Goal: Download file/media

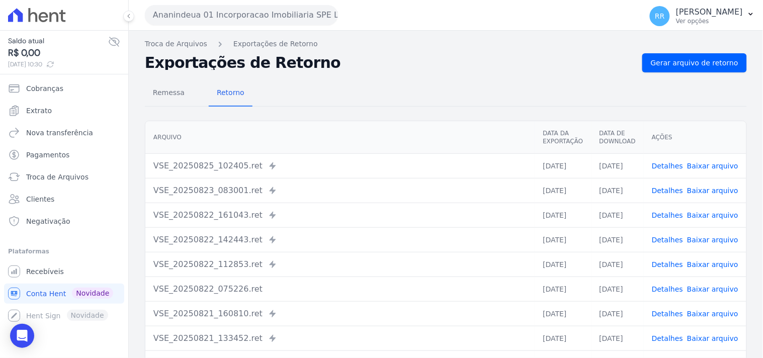
drag, startPoint x: 306, startPoint y: 58, endPoint x: 140, endPoint y: 71, distance: 166.4
click at [140, 71] on div "Troca de Arquivos Exportações de Retorno Exportações de Retorno Gerar arquivo d…" at bounding box center [446, 237] width 634 height 413
click at [478, 69] on h2 "Exportações de Retorno" at bounding box center [389, 63] width 489 height 14
click at [231, 13] on button "Ananindeua 01 Incorporacao Imobiliaria SPE LTDA" at bounding box center [241, 15] width 193 height 20
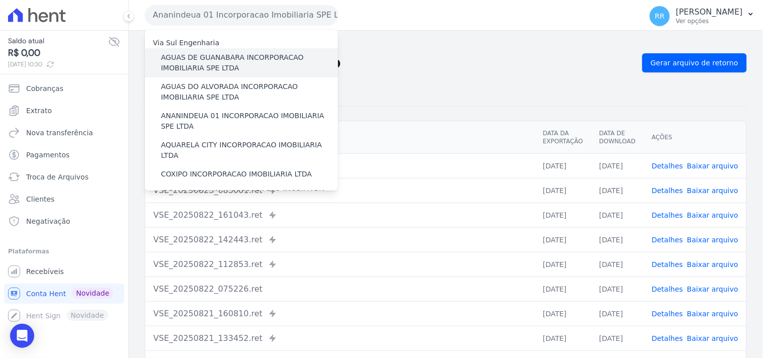
click at [232, 58] on label "AGUAS DE GUANABARA INCORPORACAO IMOBILIARIA SPE LTDA" at bounding box center [249, 62] width 177 height 21
click at [0, 0] on input "AGUAS DE GUANABARA INCORPORACAO IMOBILIARIA SPE LTDA" at bounding box center [0, 0] width 0 height 0
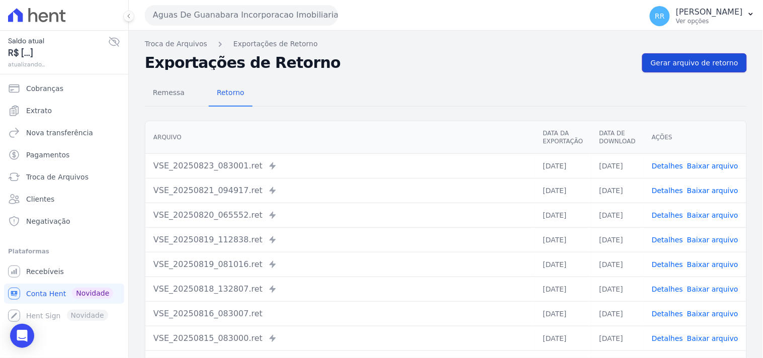
click at [701, 59] on span "Gerar arquivo de retorno" at bounding box center [693, 63] width 87 height 10
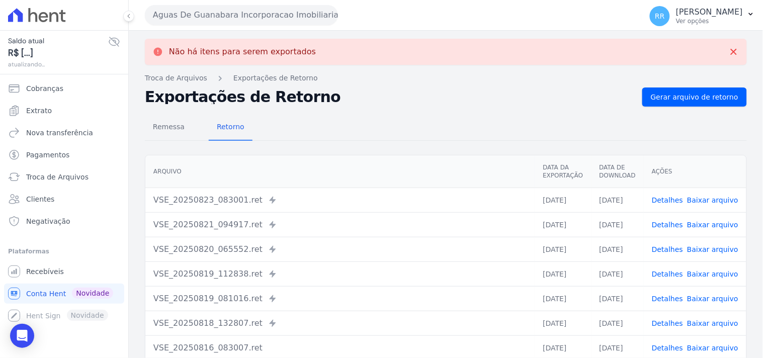
click at [240, 23] on button "Aguas De Guanabara Incorporacao Imobiliaria SPE LTDA" at bounding box center [241, 15] width 193 height 20
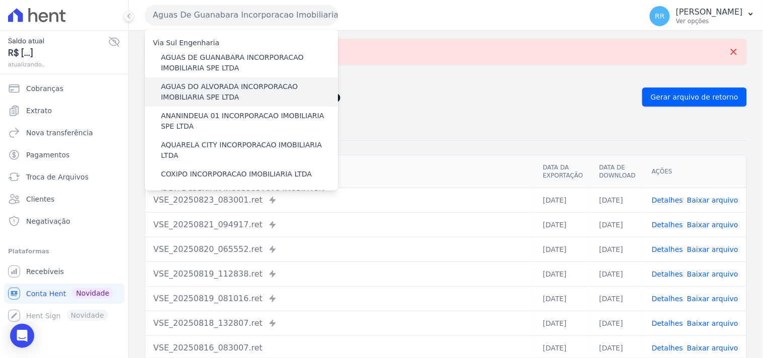
click at [222, 81] on label "AGUAS DO ALVORADA INCORPORACAO IMOBILIARIA SPE LTDA" at bounding box center [249, 91] width 177 height 21
click at [0, 0] on input "AGUAS DO ALVORADA INCORPORACAO IMOBILIARIA SPE LTDA" at bounding box center [0, 0] width 0 height 0
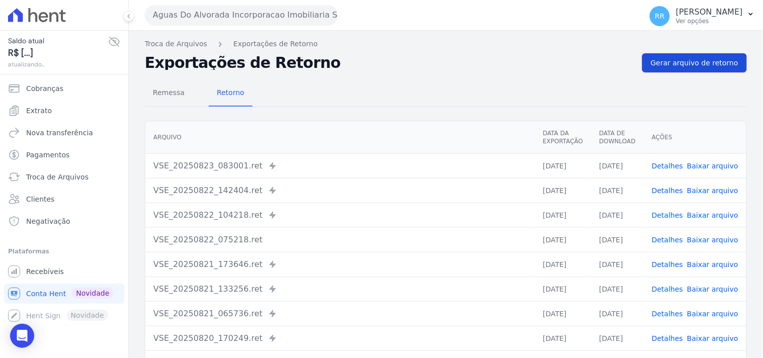
click at [696, 64] on span "Gerar arquivo de retorno" at bounding box center [693, 63] width 87 height 10
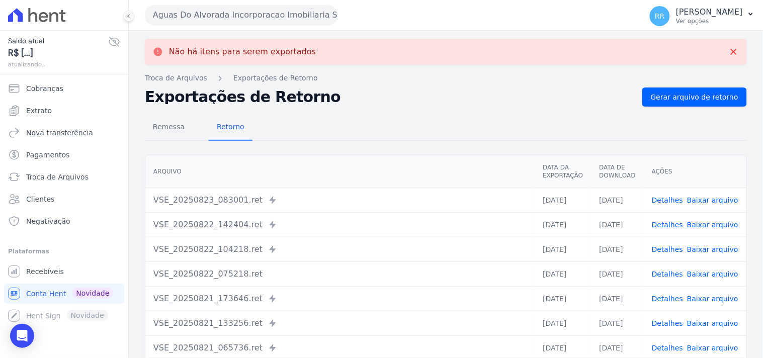
click at [304, 7] on button "Aguas Do Alvorada Incorporacao Imobiliaria SPE LTDA" at bounding box center [241, 15] width 193 height 20
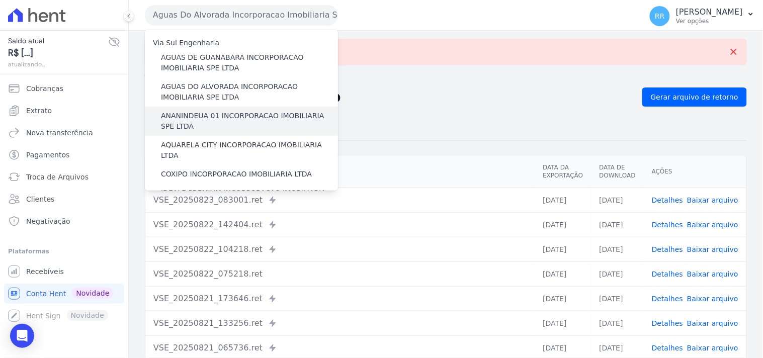
click at [227, 113] on label "ANANINDEUA 01 INCORPORACAO IMOBILIARIA SPE LTDA" at bounding box center [249, 121] width 177 height 21
click at [0, 0] on input "ANANINDEUA 01 INCORPORACAO IMOBILIARIA SPE LTDA" at bounding box center [0, 0] width 0 height 0
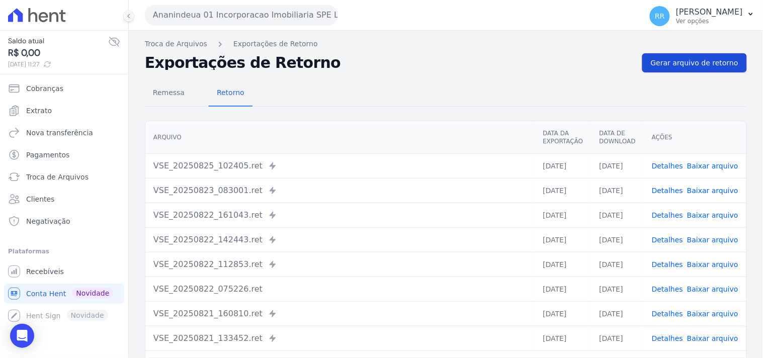
click at [681, 63] on span "Gerar arquivo de retorno" at bounding box center [693, 63] width 87 height 10
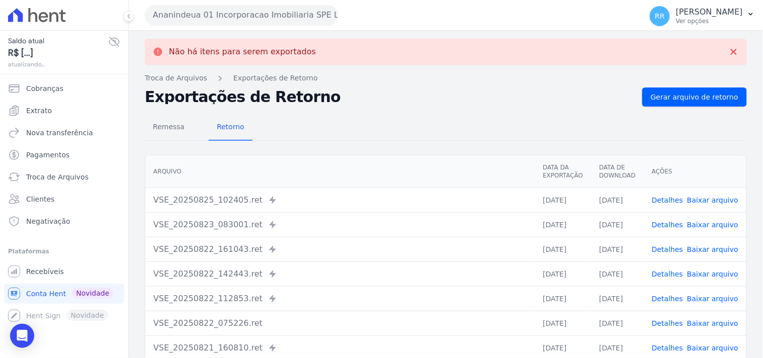
click at [250, 16] on button "Ananindeua 01 Incorporacao Imobiliaria SPE LTDA" at bounding box center [241, 15] width 193 height 20
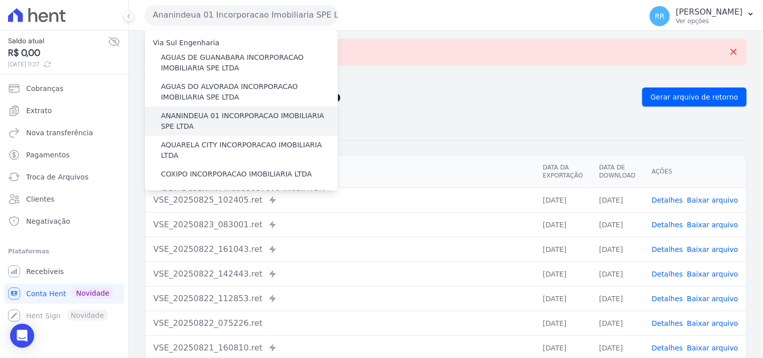
scroll to position [18, 0]
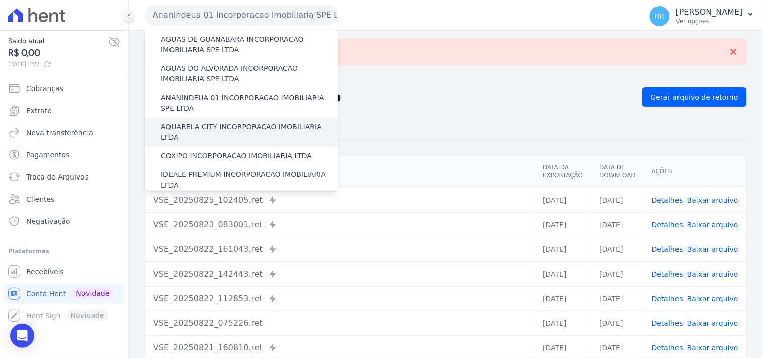
click at [223, 124] on label "AQUARELA CITY INCORPORACAO IMOBILIARIA LTDA" at bounding box center [249, 132] width 177 height 21
click at [0, 0] on input "AQUARELA CITY INCORPORACAO IMOBILIARIA LTDA" at bounding box center [0, 0] width 0 height 0
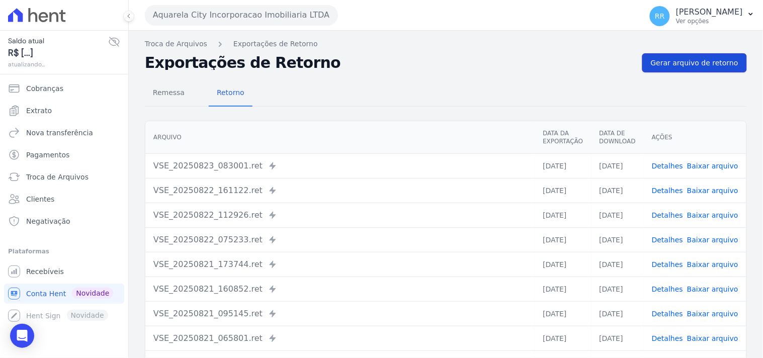
click at [659, 62] on span "Gerar arquivo de retorno" at bounding box center [693, 63] width 87 height 10
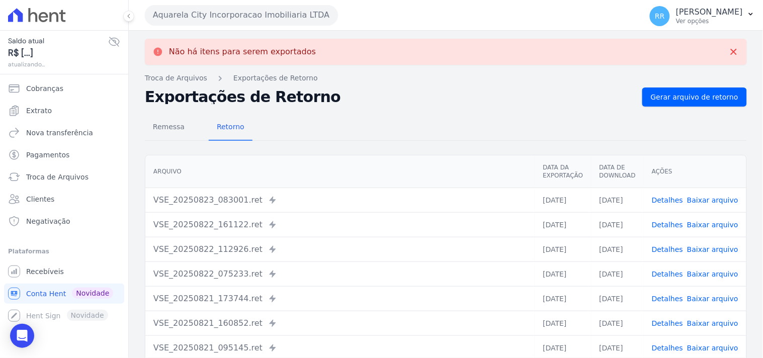
click at [243, 16] on button "Aquarela City Incorporacao Imobiliaria LTDA" at bounding box center [241, 15] width 193 height 20
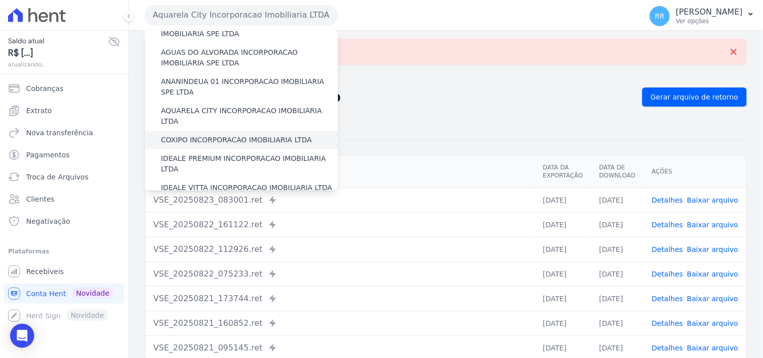
scroll to position [37, 0]
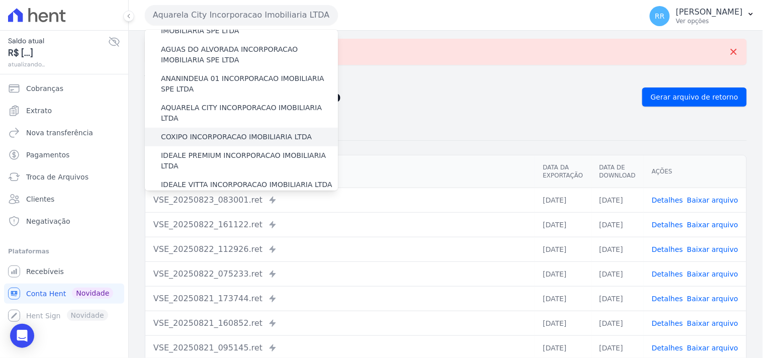
click at [208, 132] on label "COXIPO INCORPORACAO IMOBILIARIA LTDA" at bounding box center [236, 137] width 151 height 11
click at [0, 0] on input "COXIPO INCORPORACAO IMOBILIARIA LTDA" at bounding box center [0, 0] width 0 height 0
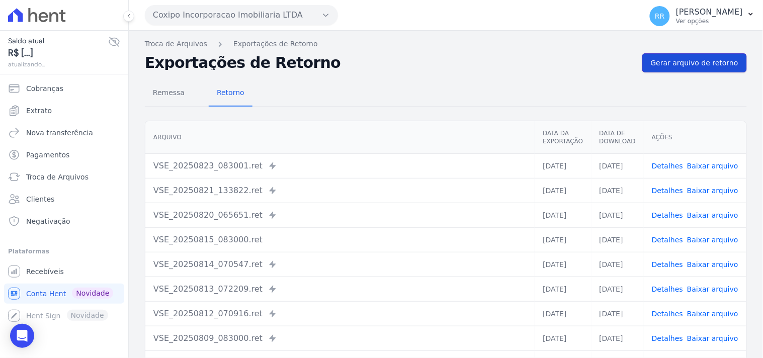
click at [687, 61] on span "Gerar arquivo de retorno" at bounding box center [693, 63] width 87 height 10
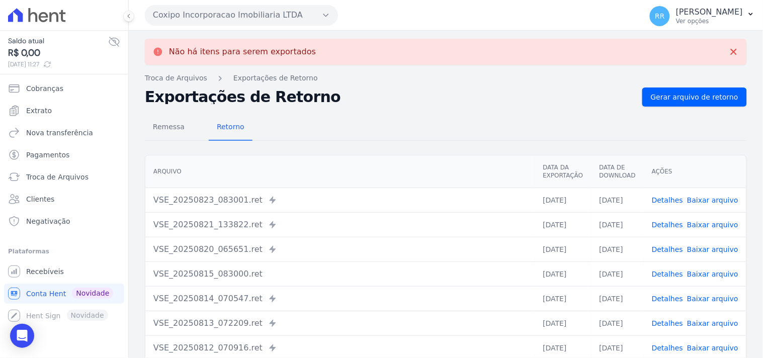
click at [243, 18] on button "Coxipo Incorporacao Imobiliaria LTDA" at bounding box center [241, 15] width 193 height 20
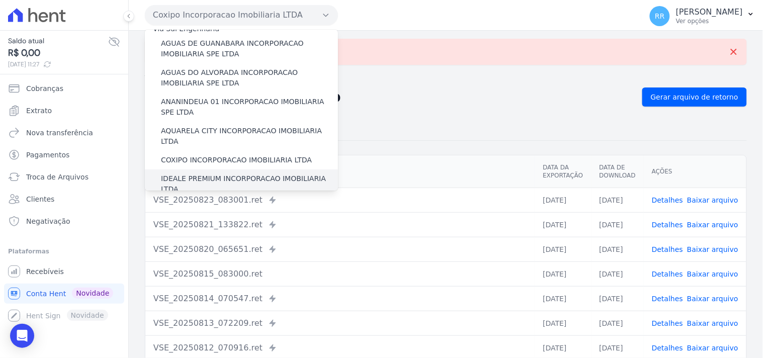
scroll to position [18, 0]
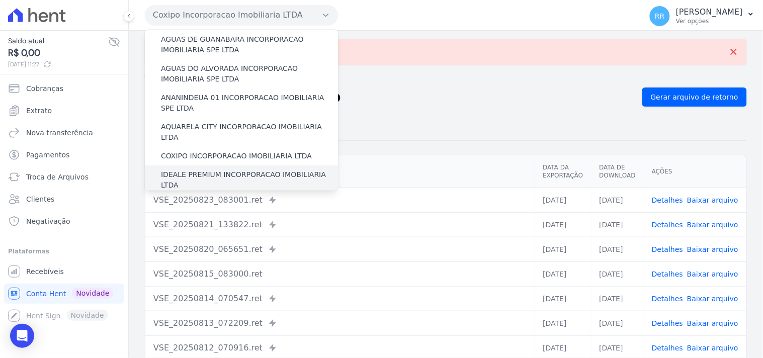
click at [216, 169] on label "IDEALE PREMIUM INCORPORACAO IMOBILIARIA LTDA" at bounding box center [249, 179] width 177 height 21
click at [0, 0] on input "IDEALE PREMIUM INCORPORACAO IMOBILIARIA LTDA" at bounding box center [0, 0] width 0 height 0
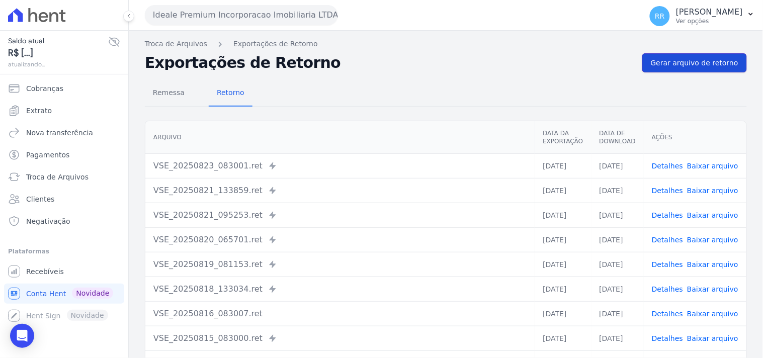
click at [649, 54] on link "Gerar arquivo de retorno" at bounding box center [694, 62] width 105 height 19
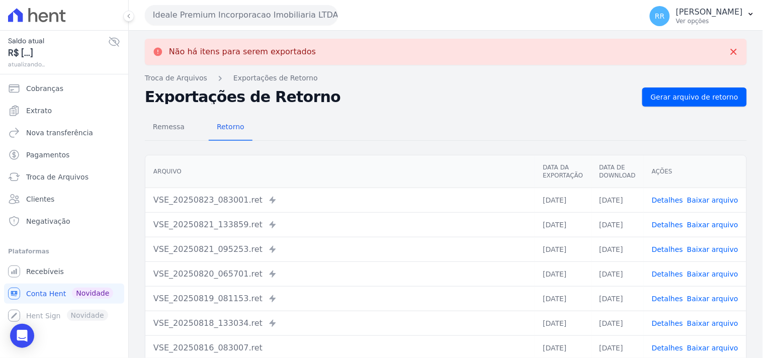
click at [203, 15] on button "Ideale Premium Incorporacao Imobiliaria LTDA" at bounding box center [241, 15] width 193 height 20
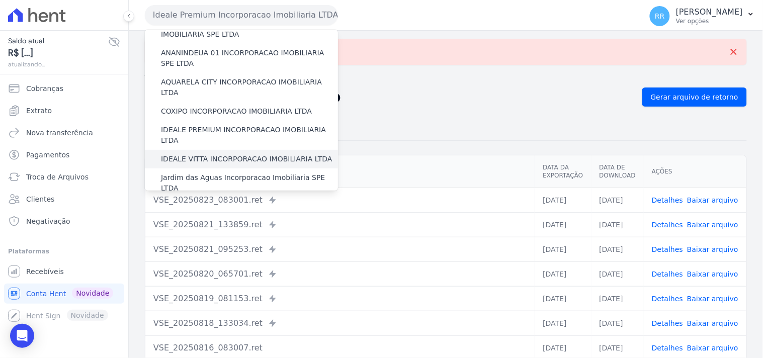
scroll to position [74, 0]
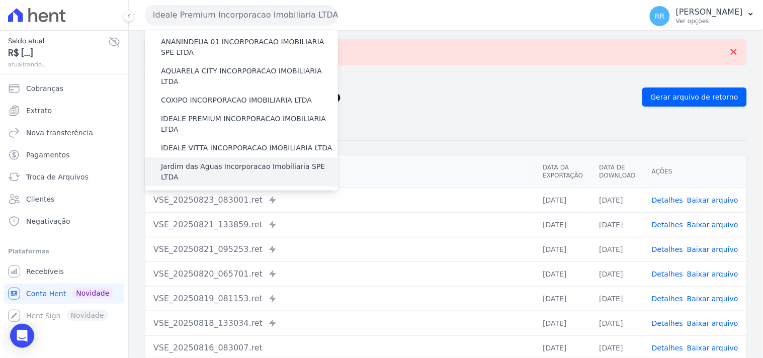
click at [190, 161] on label "Jardim das Aguas Incorporacao Imobiliaria SPE LTDA" at bounding box center [249, 171] width 177 height 21
click at [0, 0] on input "Jardim das Aguas Incorporacao Imobiliaria SPE LTDA" at bounding box center [0, 0] width 0 height 0
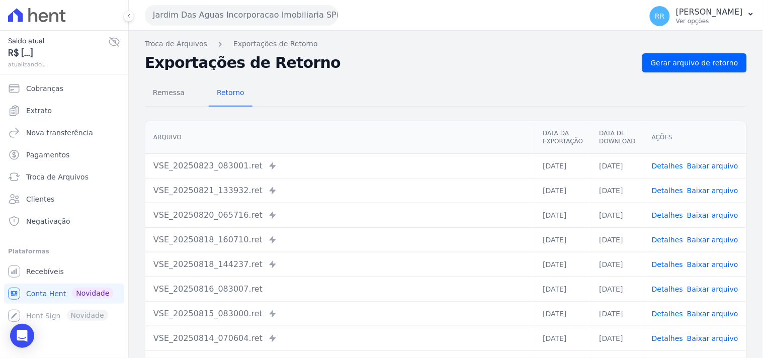
click at [696, 74] on div "Remessa Retorno [GEOGRAPHIC_DATA] Data da Exportação Data de Download Ações VSE…" at bounding box center [446, 253] width 602 height 363
click at [704, 69] on link "Gerar arquivo de retorno" at bounding box center [694, 62] width 105 height 19
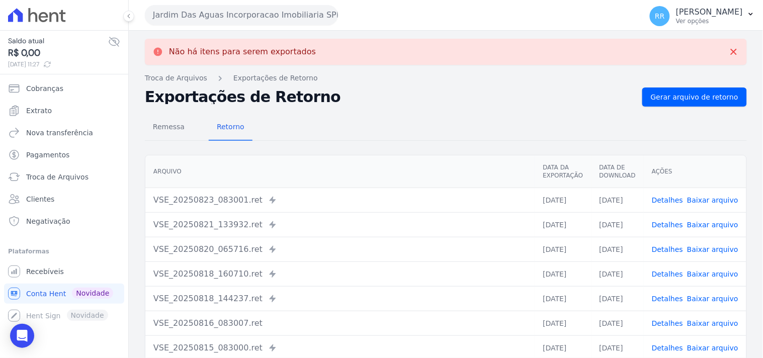
click at [329, 103] on h2 "Exportações de Retorno" at bounding box center [389, 97] width 489 height 14
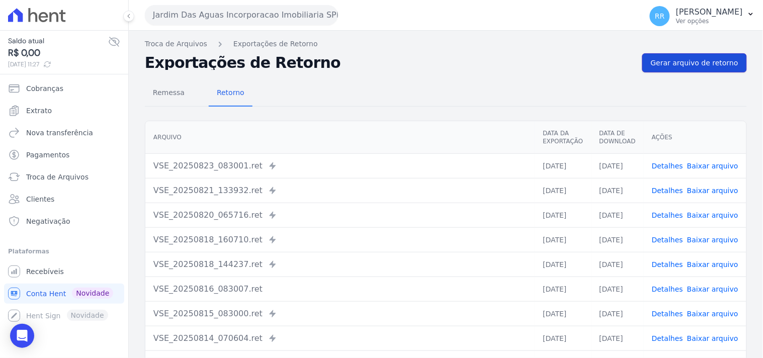
click at [669, 67] on span "Gerar arquivo de retorno" at bounding box center [693, 63] width 87 height 10
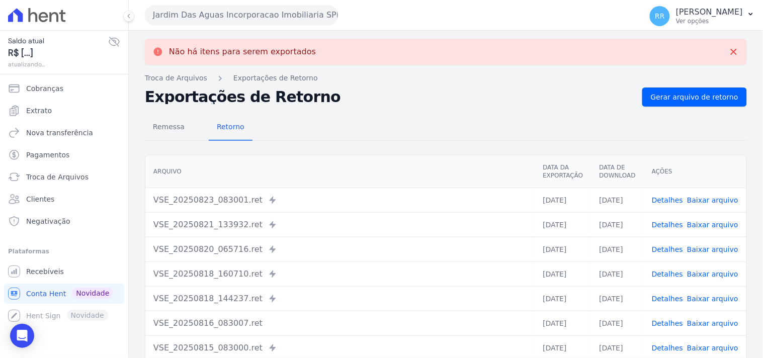
click at [207, 10] on button "Jardim Das Aguas Incorporacao Imobiliaria SPE LTDA" at bounding box center [241, 15] width 193 height 20
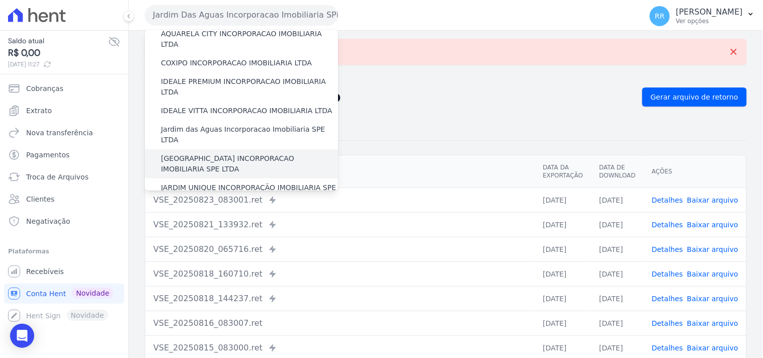
scroll to position [130, 0]
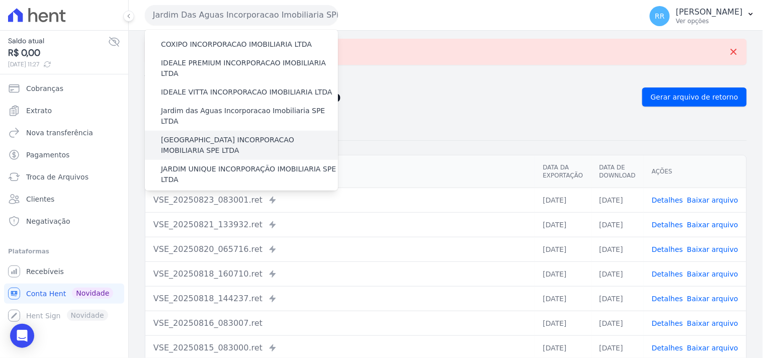
click at [210, 135] on label "[GEOGRAPHIC_DATA] INCORPORACAO IMOBILIARIA SPE LTDA" at bounding box center [249, 145] width 177 height 21
click at [0, 0] on input "[GEOGRAPHIC_DATA] INCORPORACAO IMOBILIARIA SPE LTDA" at bounding box center [0, 0] width 0 height 0
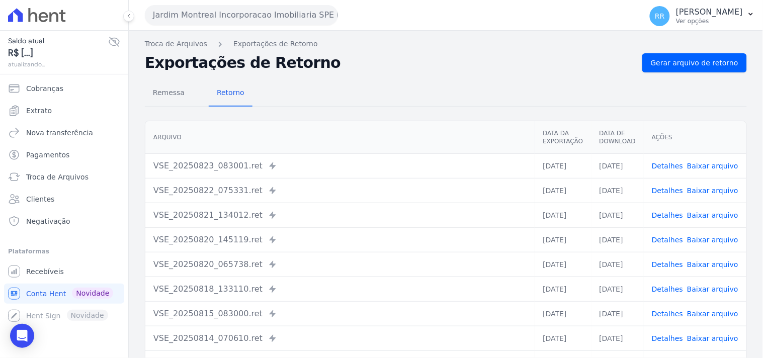
click at [676, 87] on div "Remessa Retorno" at bounding box center [446, 93] width 602 height 26
click at [679, 66] on span "Gerar arquivo de retorno" at bounding box center [693, 63] width 87 height 10
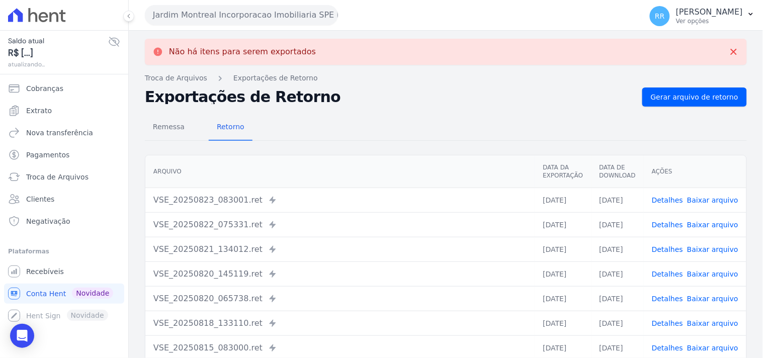
click at [292, 12] on button "Jardim Montreal Incorporacao Imobiliaria SPE LTDA" at bounding box center [241, 15] width 193 height 20
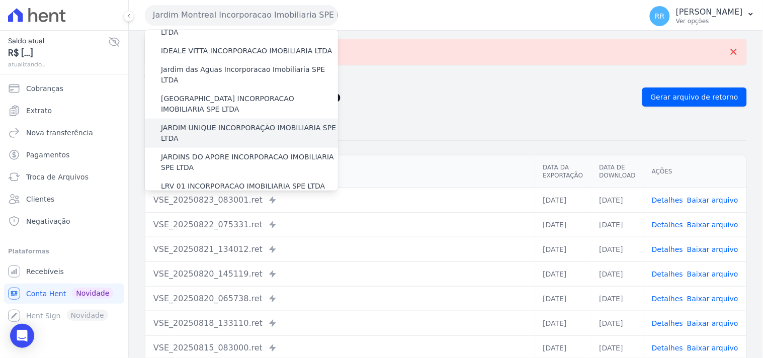
scroll to position [186, 0]
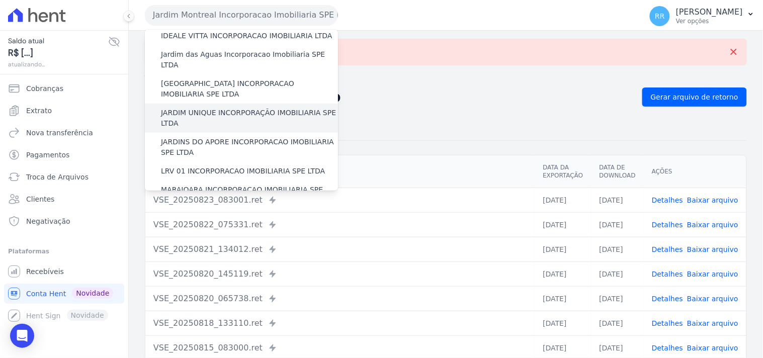
click at [207, 108] on label "JARDIM UNIQUE INCORPORAÇÃO IMOBILIARIA SPE LTDA" at bounding box center [249, 118] width 177 height 21
click at [0, 0] on input "JARDIM UNIQUE INCORPORAÇÃO IMOBILIARIA SPE LTDA" at bounding box center [0, 0] width 0 height 0
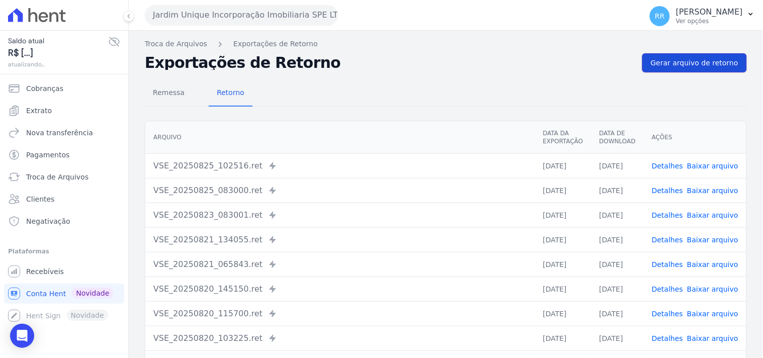
click at [715, 62] on span "Gerar arquivo de retorno" at bounding box center [693, 63] width 87 height 10
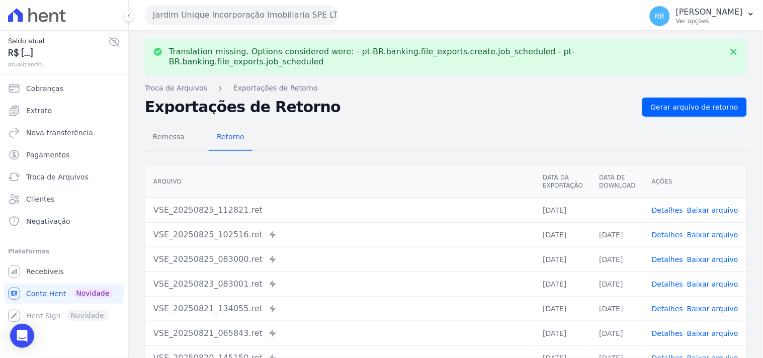
click at [709, 206] on link "Baixar arquivo" at bounding box center [712, 210] width 51 height 8
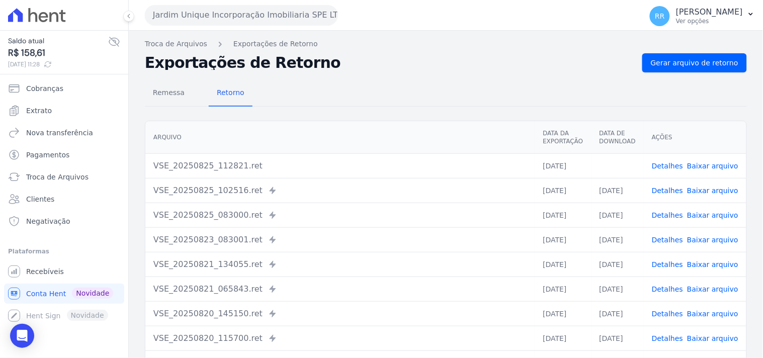
click at [295, 49] on div "Translation missing. Options considered were: - pt-BR.banking.file_exports.crea…" at bounding box center [446, 237] width 634 height 413
click at [251, 22] on button "Jardim Unique Incorporação Imobiliaria SPE LTDA" at bounding box center [241, 15] width 193 height 20
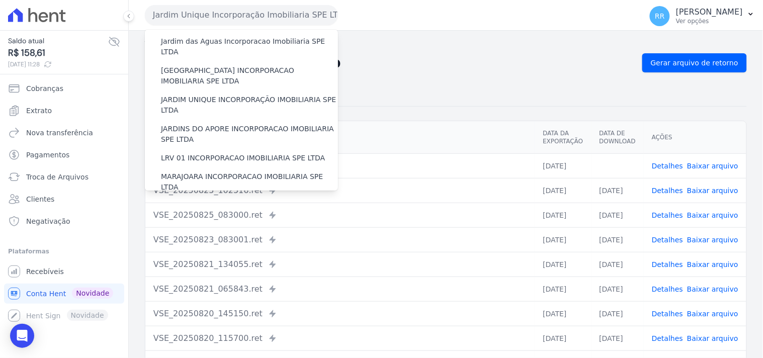
scroll to position [223, 0]
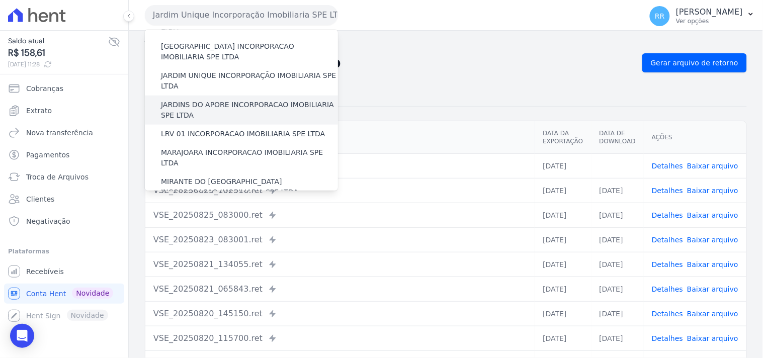
click at [192, 100] on label "JARDINS DO APORE INCORPORACAO IMOBILIARIA SPE LTDA" at bounding box center [249, 110] width 177 height 21
click at [0, 0] on input "JARDINS DO APORE INCORPORACAO IMOBILIARIA SPE LTDA" at bounding box center [0, 0] width 0 height 0
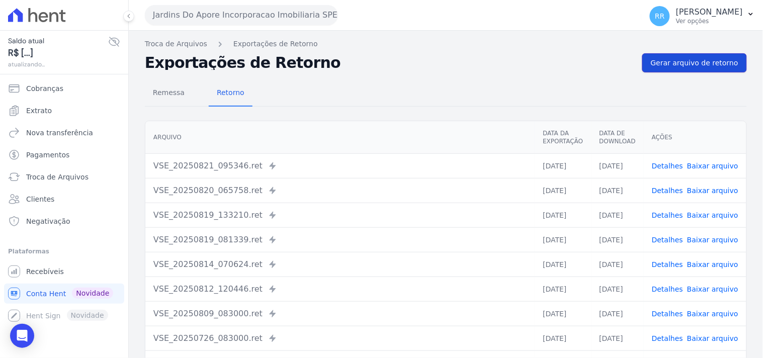
click at [683, 63] on span "Gerar arquivo de retorno" at bounding box center [693, 63] width 87 height 10
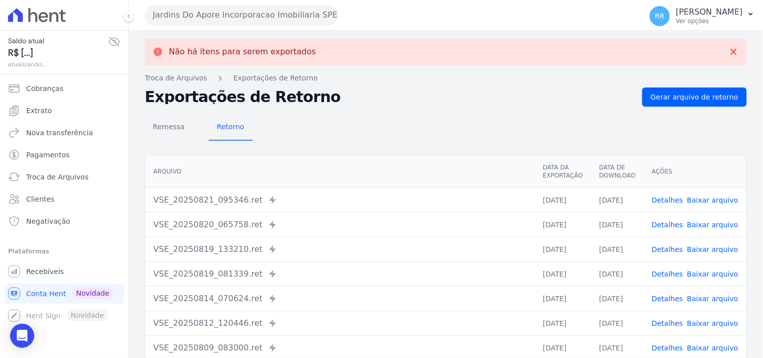
click at [233, 15] on button "Jardins Do Apore Incorporacao Imobiliaria SPE LTDA" at bounding box center [241, 15] width 193 height 20
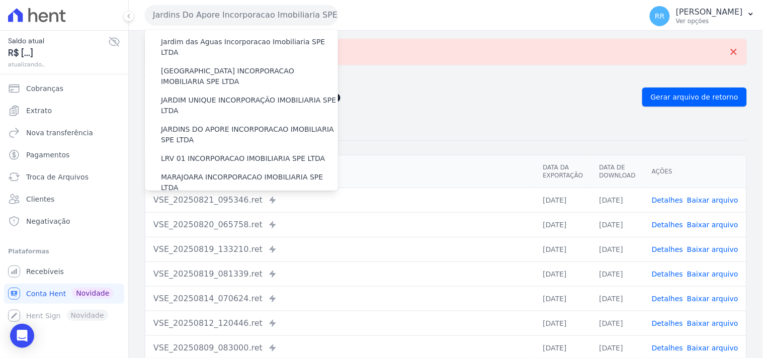
scroll to position [205, 0]
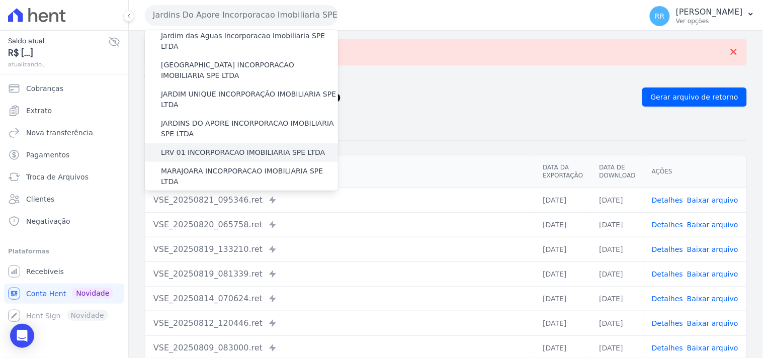
click at [200, 147] on label "LRV 01 INCORPORACAO IMOBILIARIA SPE LTDA" at bounding box center [243, 152] width 164 height 11
click at [0, 0] on input "LRV 01 INCORPORACAO IMOBILIARIA SPE LTDA" at bounding box center [0, 0] width 0 height 0
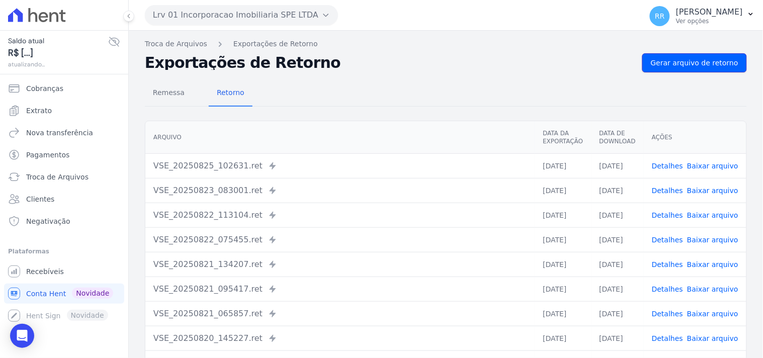
click at [673, 63] on span "Gerar arquivo de retorno" at bounding box center [693, 63] width 87 height 10
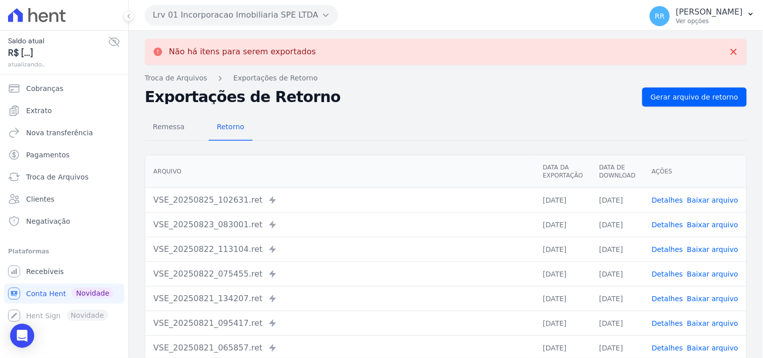
click at [212, 14] on button "Lrv 01 Incorporacao Imobiliaria SPE LTDA" at bounding box center [241, 15] width 193 height 20
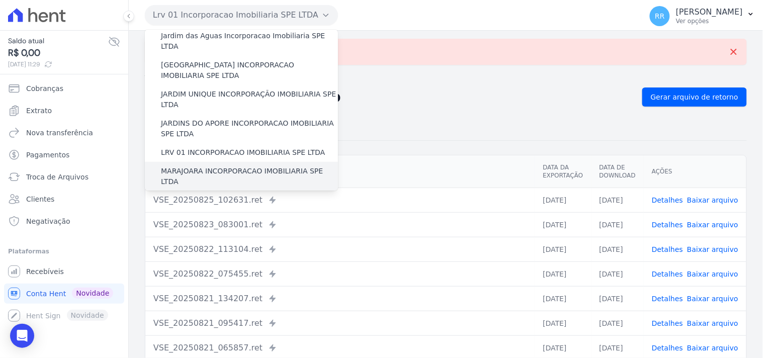
click at [164, 166] on label "MARAJOARA INCORPORACAO IMOBILIARIA SPE LTDA" at bounding box center [249, 176] width 177 height 21
click at [0, 0] on input "MARAJOARA INCORPORACAO IMOBILIARIA SPE LTDA" at bounding box center [0, 0] width 0 height 0
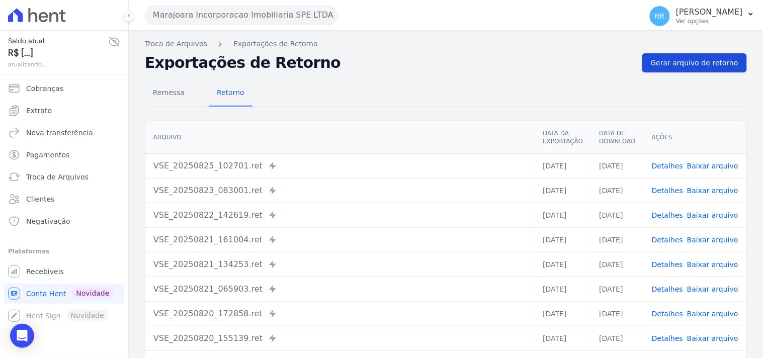
click at [708, 63] on span "Gerar arquivo de retorno" at bounding box center [693, 63] width 87 height 10
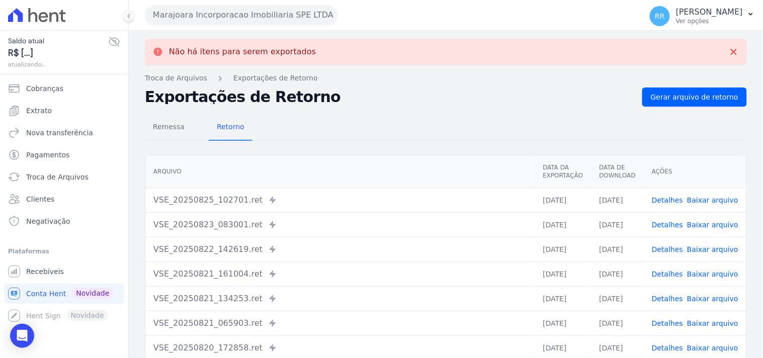
click at [188, 16] on button "Marajoara Incorporacao Imobiliaria SPE LTDA" at bounding box center [241, 15] width 193 height 20
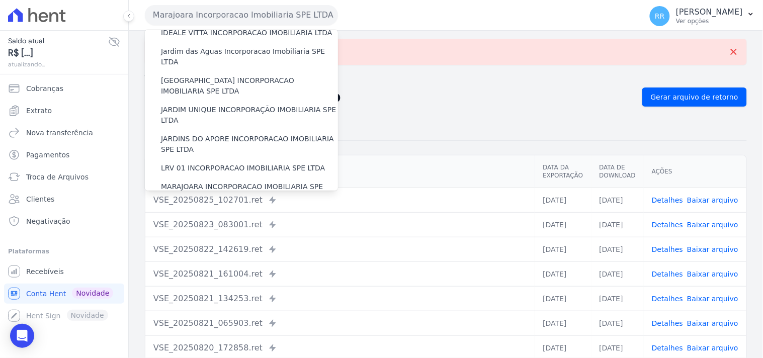
scroll to position [242, 0]
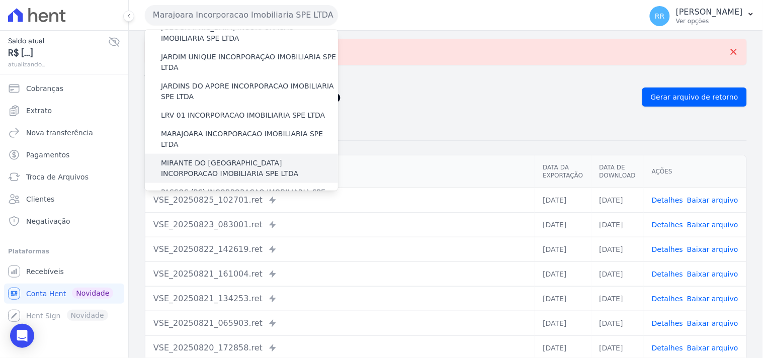
click at [186, 158] on label "MIRANTE DO [GEOGRAPHIC_DATA] INCORPORACAO IMOBILIARIA SPE LTDA" at bounding box center [249, 168] width 177 height 21
click at [0, 0] on input "MIRANTE DO [GEOGRAPHIC_DATA] INCORPORACAO IMOBILIARIA SPE LTDA" at bounding box center [0, 0] width 0 height 0
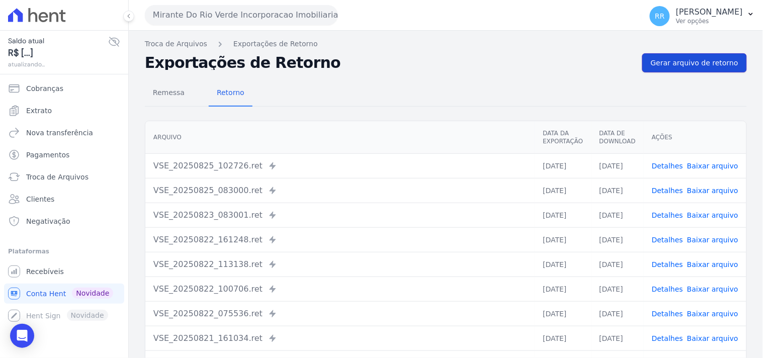
click at [706, 66] on span "Gerar arquivo de retorno" at bounding box center [693, 63] width 87 height 10
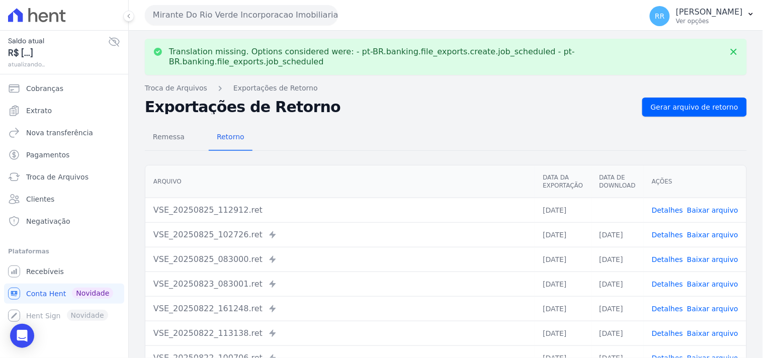
click at [720, 206] on link "Baixar arquivo" at bounding box center [712, 210] width 51 height 8
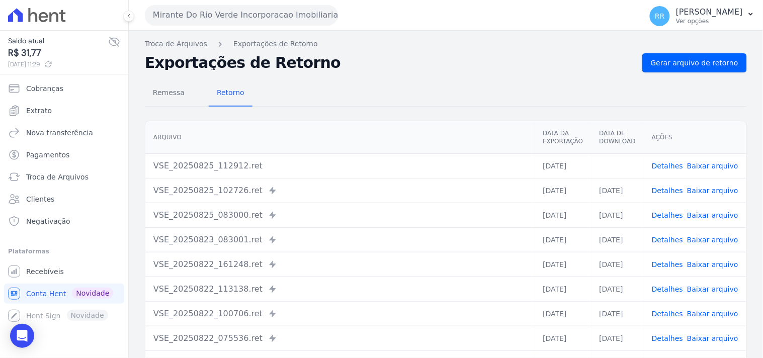
drag, startPoint x: 323, startPoint y: 82, endPoint x: 321, endPoint y: 71, distance: 10.9
click at [323, 82] on div "Remessa Retorno" at bounding box center [446, 93] width 602 height 26
click at [230, 17] on button "Mirante Do Rio Verde Incorporacao Imobiliaria SPE LTDA" at bounding box center [241, 15] width 193 height 20
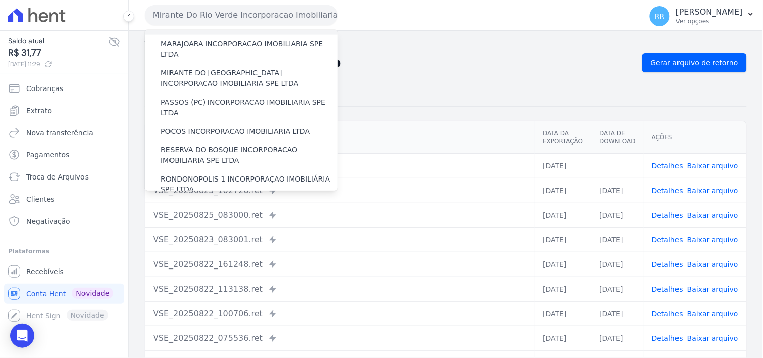
scroll to position [335, 0]
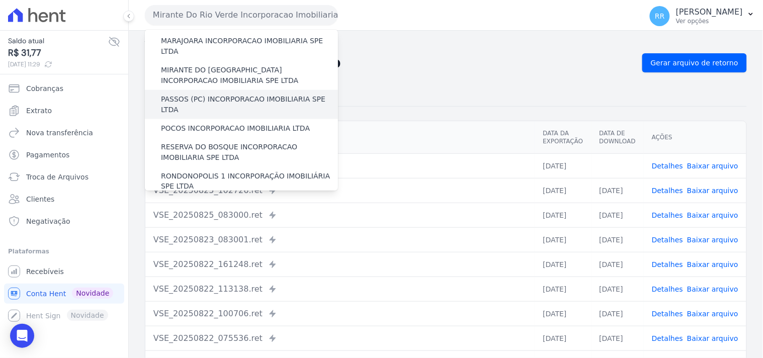
click at [196, 94] on label "PASSOS (PC) INCORPORACAO IMOBILIARIA SPE LTDA" at bounding box center [249, 104] width 177 height 21
click at [0, 0] on input "PASSOS (PC) INCORPORACAO IMOBILIARIA SPE LTDA" at bounding box center [0, 0] width 0 height 0
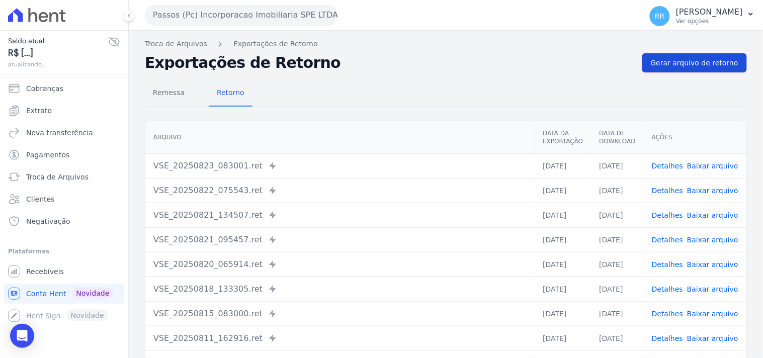
click at [674, 70] on link "Gerar arquivo de retorno" at bounding box center [694, 62] width 105 height 19
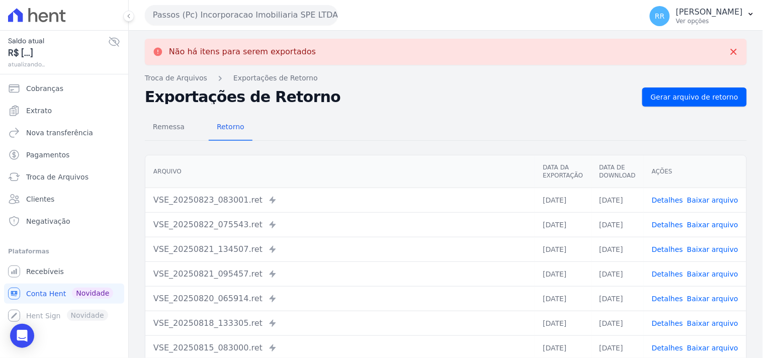
click at [289, 6] on button "Passos (Pc) Incorporacao Imobiliaria SPE LTDA" at bounding box center [241, 15] width 193 height 20
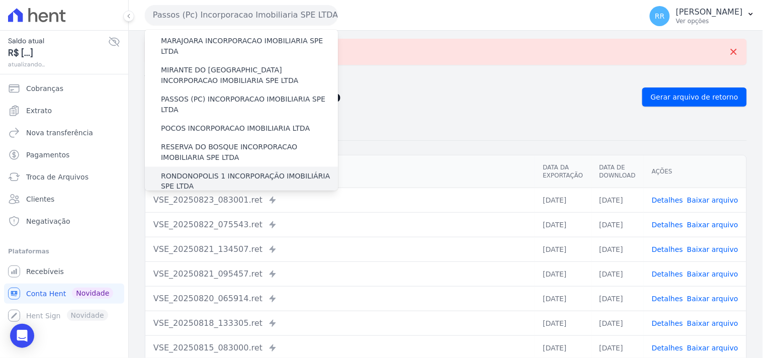
scroll to position [317, 0]
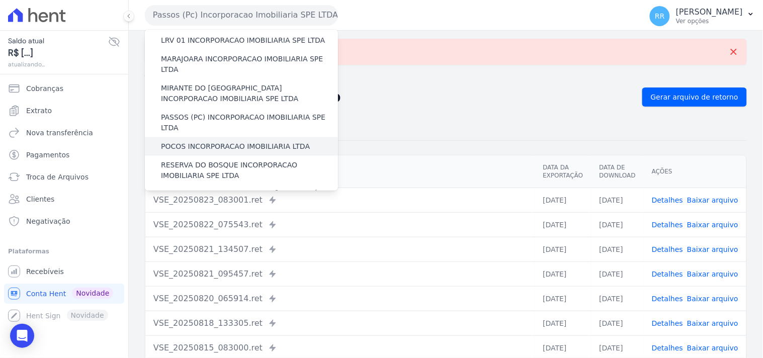
click at [193, 137] on div "POCOS INCORPORACAO IMOBILIARIA LTDA" at bounding box center [241, 146] width 193 height 19
click at [199, 141] on label "POCOS INCORPORACAO IMOBILIARIA LTDA" at bounding box center [235, 146] width 149 height 11
click at [0, 0] on input "POCOS INCORPORACAO IMOBILIARIA LTDA" at bounding box center [0, 0] width 0 height 0
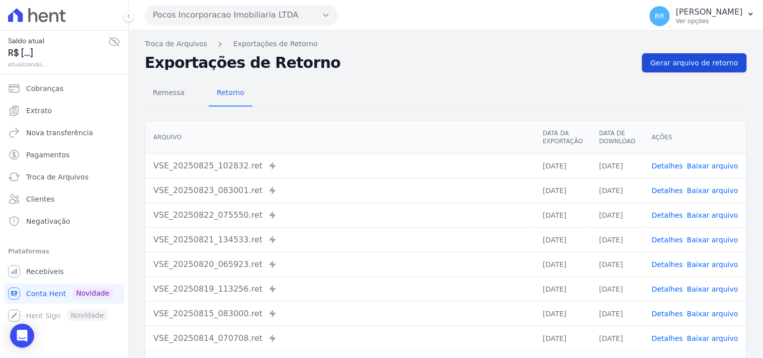
click at [719, 71] on link "Gerar arquivo de retorno" at bounding box center [694, 62] width 105 height 19
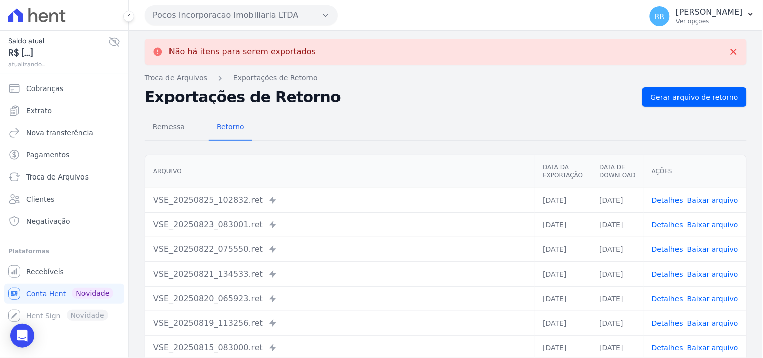
click at [183, 17] on button "Pocos Incorporacao Imobiliaria LTDA" at bounding box center [241, 15] width 193 height 20
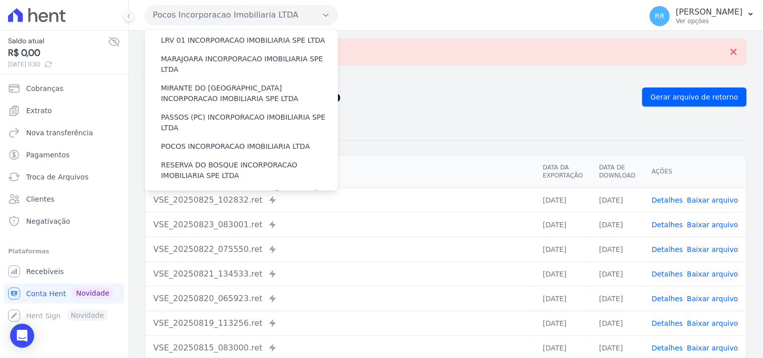
scroll to position [335, 0]
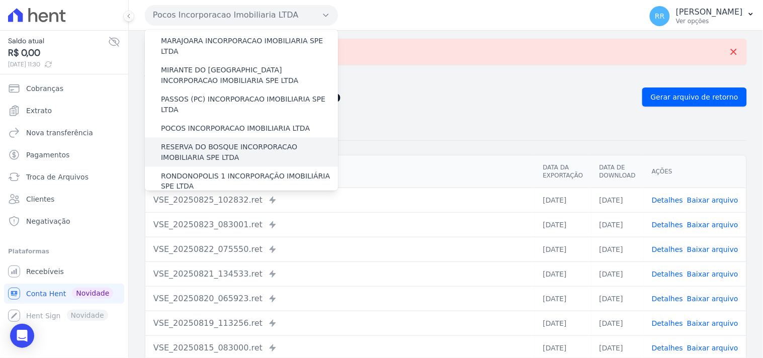
click at [229, 142] on label "RESERVA DO BOSQUE INCORPORACAO IMOBILIARIA SPE LTDA" at bounding box center [249, 152] width 177 height 21
click at [0, 0] on input "RESERVA DO BOSQUE INCORPORACAO IMOBILIARIA SPE LTDA" at bounding box center [0, 0] width 0 height 0
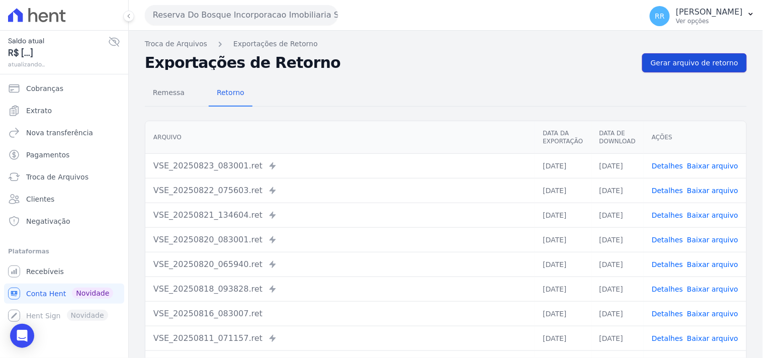
click at [686, 71] on link "Gerar arquivo de retorno" at bounding box center [694, 62] width 105 height 19
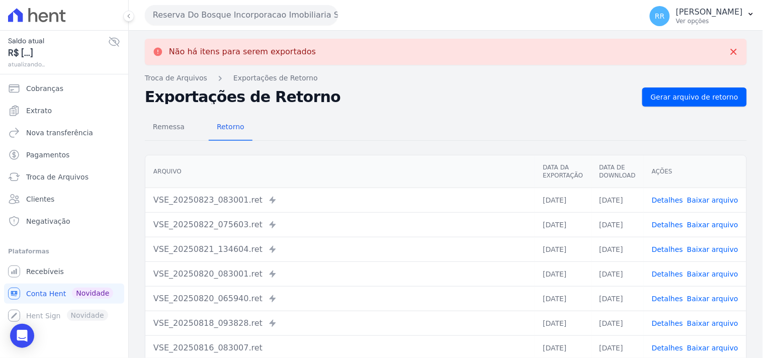
click at [196, 16] on button "Reserva Do Bosque Incorporacao Imobiliaria SPE LTDA" at bounding box center [241, 15] width 193 height 20
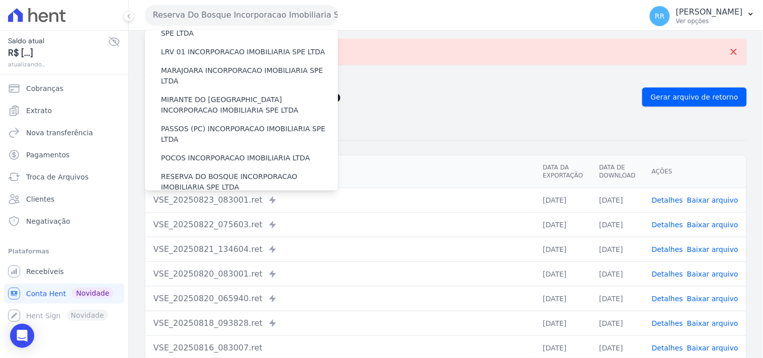
scroll to position [317, 0]
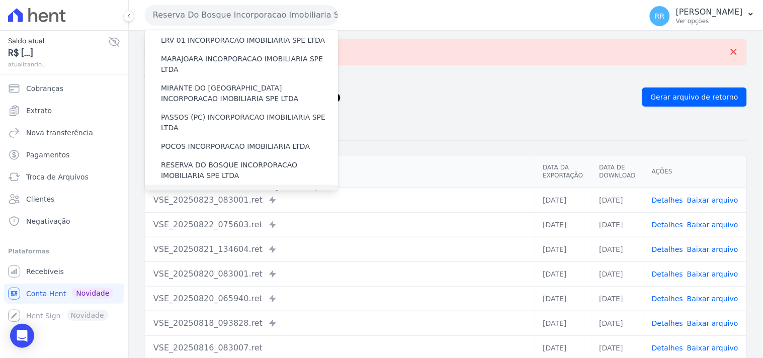
click at [190, 189] on label "RONDONOPOLIS 1 INCORPORAÇÃO IMOBILIÁRIA SPE LTDA" at bounding box center [249, 199] width 177 height 21
click at [0, 0] on input "RONDONOPOLIS 1 INCORPORAÇÃO IMOBILIÁRIA SPE LTDA" at bounding box center [0, 0] width 0 height 0
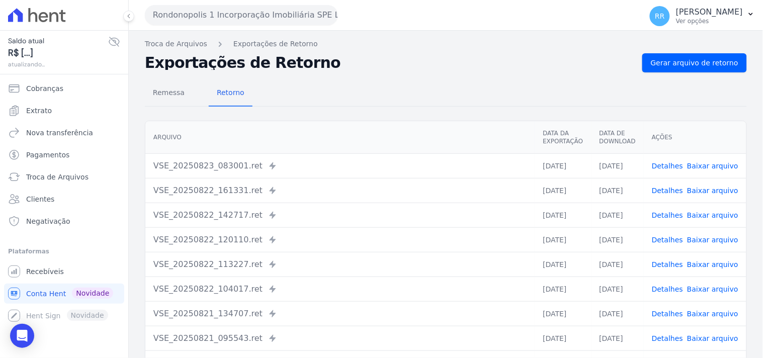
click at [688, 46] on nav "Troca de Arquivos Exportações de Retorno" at bounding box center [446, 44] width 602 height 11
click at [680, 64] on span "Gerar arquivo de retorno" at bounding box center [693, 63] width 87 height 10
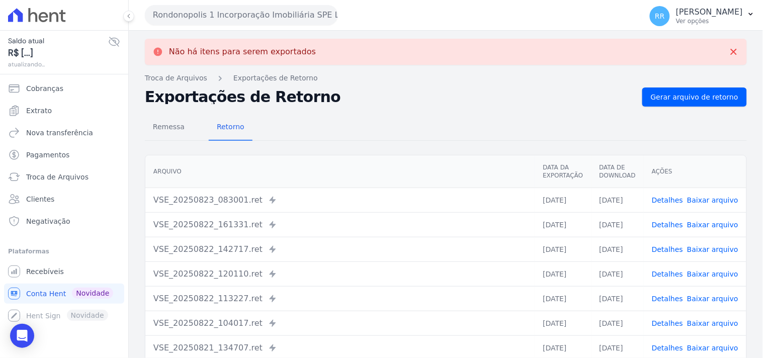
click at [205, 21] on button "Rondonopolis 1 Incorporação Imobiliária SPE LTDA" at bounding box center [241, 15] width 193 height 20
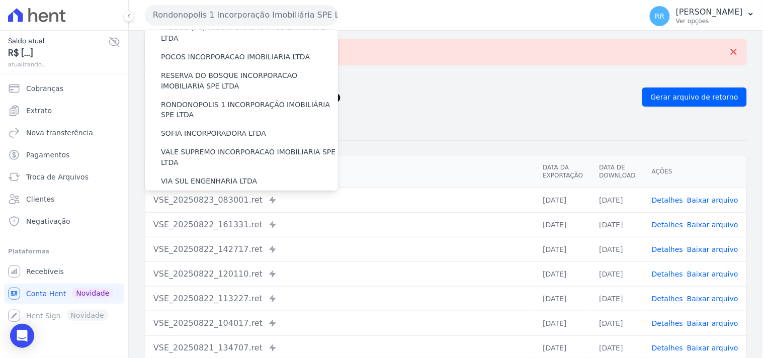
scroll to position [393, 0]
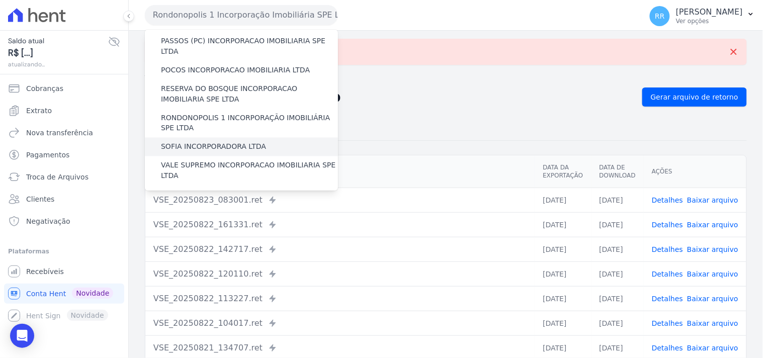
click at [216, 138] on div "SOFIA INCORPORADORA LTDA" at bounding box center [241, 147] width 193 height 19
click at [225, 142] on label "SOFIA INCORPORADORA LTDA" at bounding box center [213, 147] width 105 height 11
click at [0, 0] on input "SOFIA INCORPORADORA LTDA" at bounding box center [0, 0] width 0 height 0
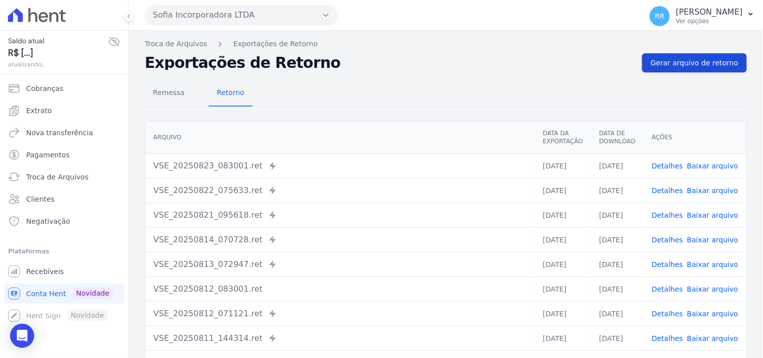
click at [704, 68] on link "Gerar arquivo de retorno" at bounding box center [694, 62] width 105 height 19
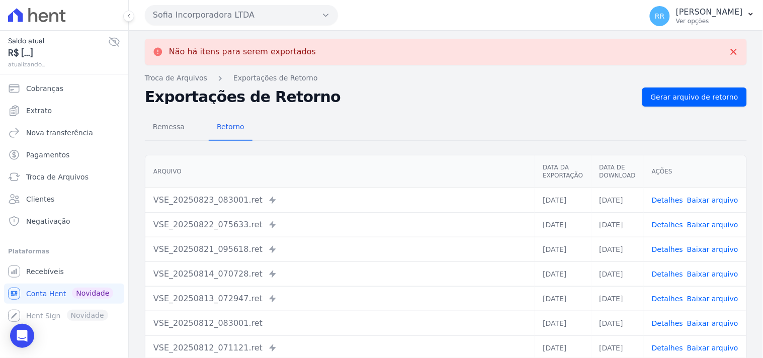
click at [208, 13] on button "Sofia Incorporadora LTDA" at bounding box center [241, 15] width 193 height 20
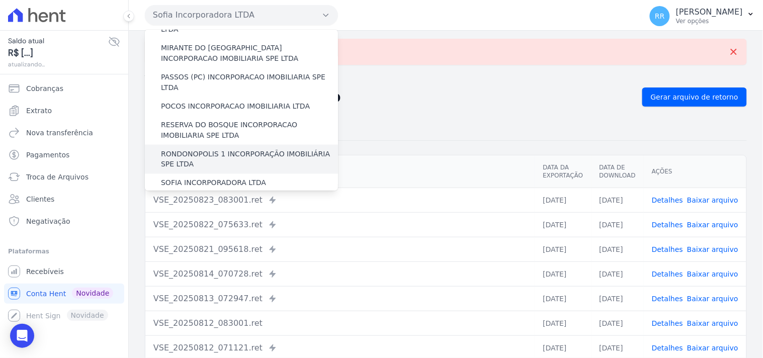
scroll to position [449, 0]
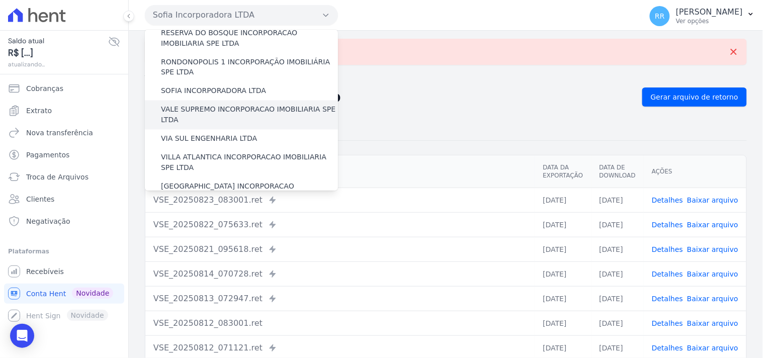
click at [185, 105] on label "VALE SUPREMO INCORPORACAO IMOBILIARIA SPE LTDA" at bounding box center [249, 115] width 177 height 21
click at [0, 0] on input "VALE SUPREMO INCORPORACAO IMOBILIARIA SPE LTDA" at bounding box center [0, 0] width 0 height 0
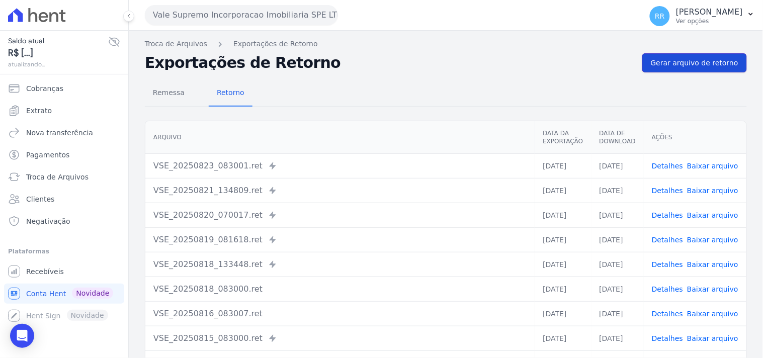
click at [697, 67] on span "Gerar arquivo de retorno" at bounding box center [693, 63] width 87 height 10
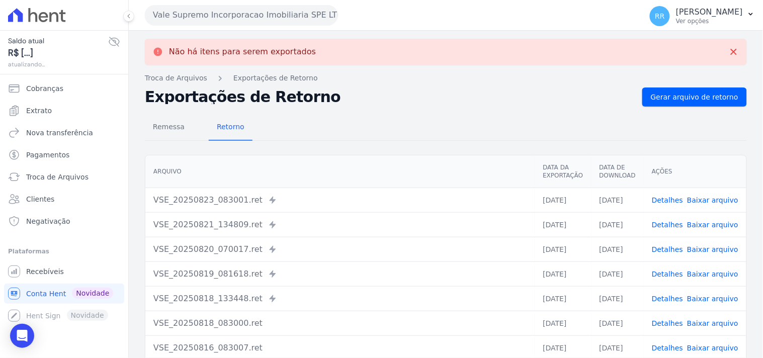
click at [239, 16] on button "Vale Supremo Incorporacao Imobiliaria SPE LTDA" at bounding box center [241, 15] width 193 height 20
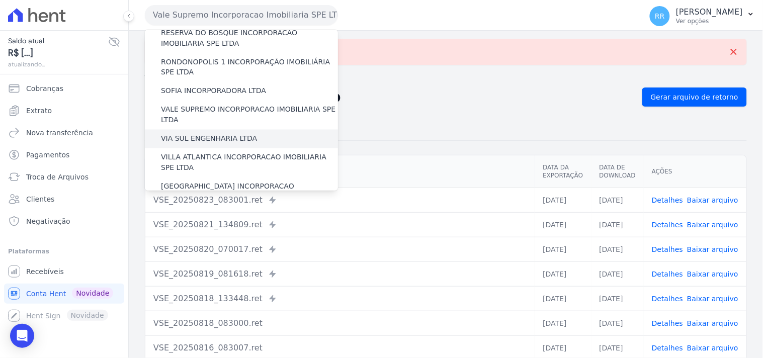
click at [225, 134] on label "VIA SUL ENGENHARIA LTDA" at bounding box center [209, 139] width 96 height 11
click at [0, 0] on input "VIA SUL ENGENHARIA LTDA" at bounding box center [0, 0] width 0 height 0
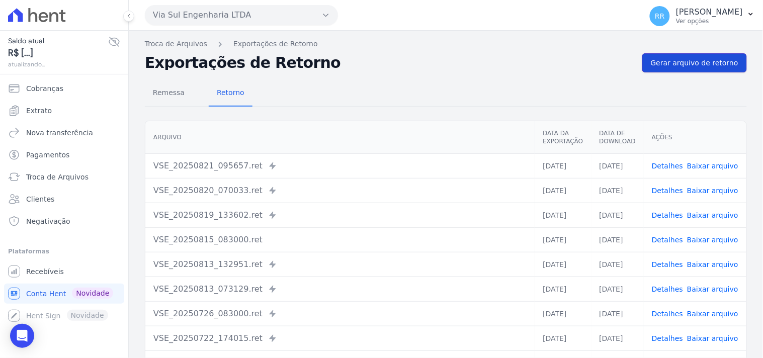
click at [716, 61] on span "Gerar arquivo de retorno" at bounding box center [693, 63] width 87 height 10
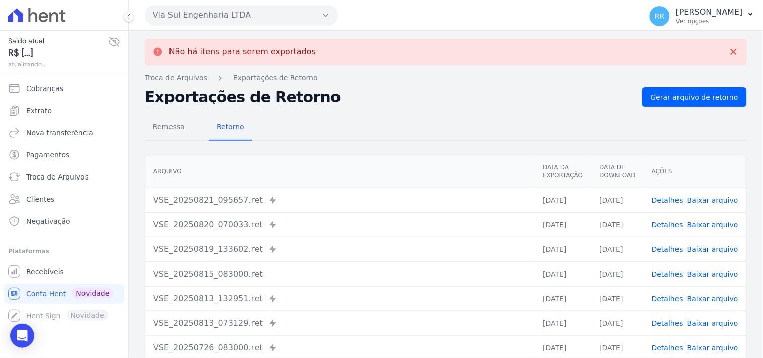
click at [183, 23] on button "Via Sul Engenharia LTDA" at bounding box center [241, 15] width 193 height 20
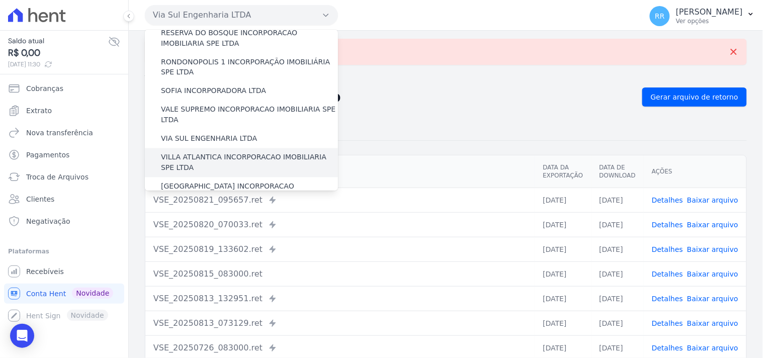
click at [167, 152] on label "VILLA ATLANTICA INCORPORACAO IMOBILIARIA SPE LTDA" at bounding box center [249, 162] width 177 height 21
click at [0, 0] on input "VILLA ATLANTICA INCORPORACAO IMOBILIARIA SPE LTDA" at bounding box center [0, 0] width 0 height 0
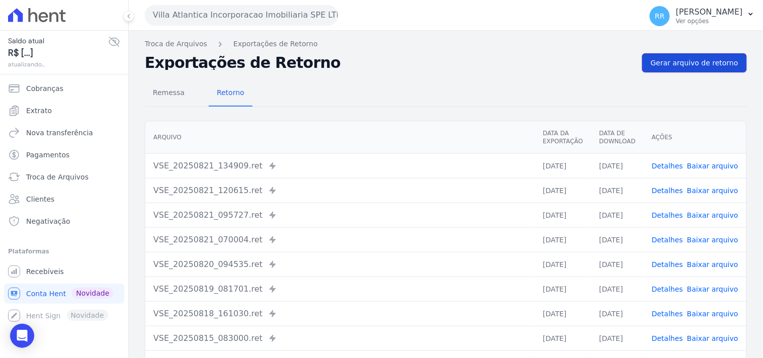
click at [701, 56] on link "Gerar arquivo de retorno" at bounding box center [694, 62] width 105 height 19
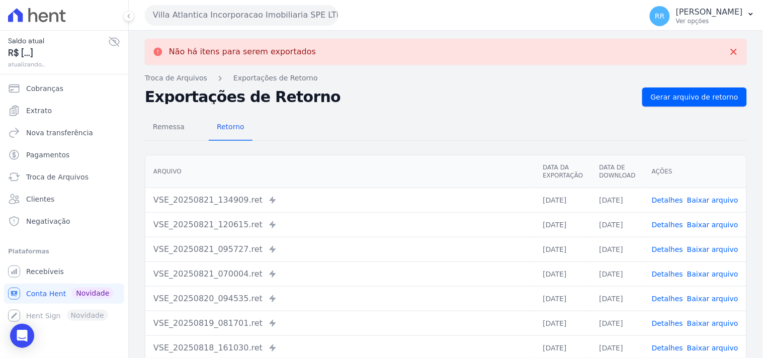
click at [189, 18] on button "Villa Atlantica Incorporacao Imobiliaria SPE LTDA" at bounding box center [241, 15] width 193 height 20
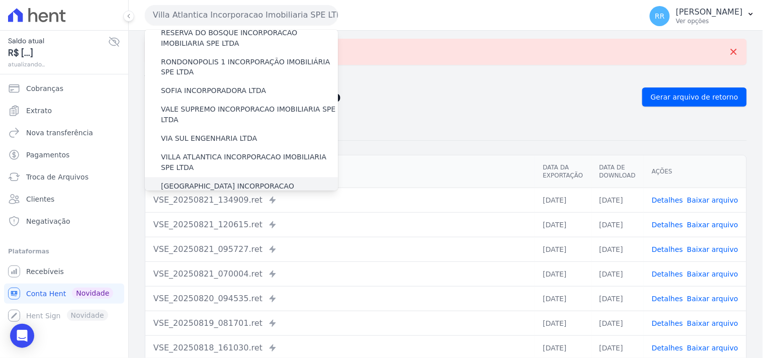
click at [183, 181] on label "[GEOGRAPHIC_DATA] INCORPORACAO IMOBILIARIA SPE LTDA" at bounding box center [249, 191] width 177 height 21
click at [0, 0] on input "[GEOGRAPHIC_DATA] INCORPORACAO IMOBILIARIA SPE LTDA" at bounding box center [0, 0] width 0 height 0
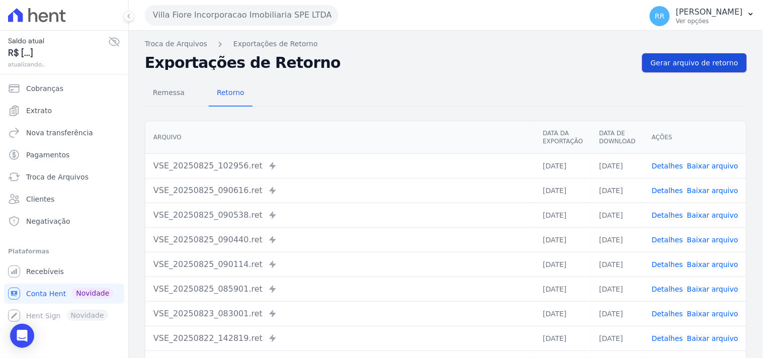
click at [683, 71] on link "Gerar arquivo de retorno" at bounding box center [694, 62] width 105 height 19
click at [689, 67] on span "Gerar arquivo de retorno" at bounding box center [693, 63] width 87 height 10
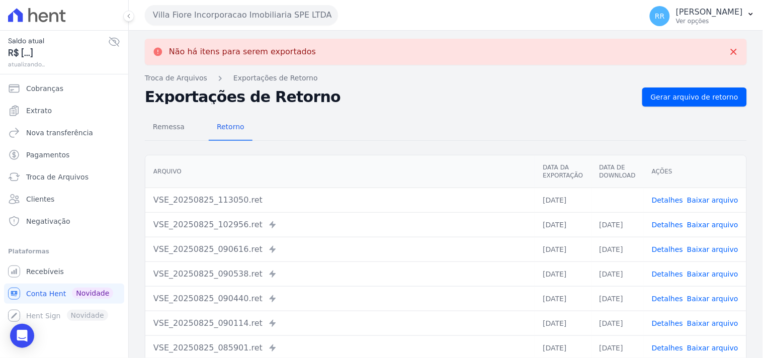
click at [289, 14] on button "Villa Fiore Incorporacao Imobiliaria SPE LTDA" at bounding box center [241, 15] width 193 height 20
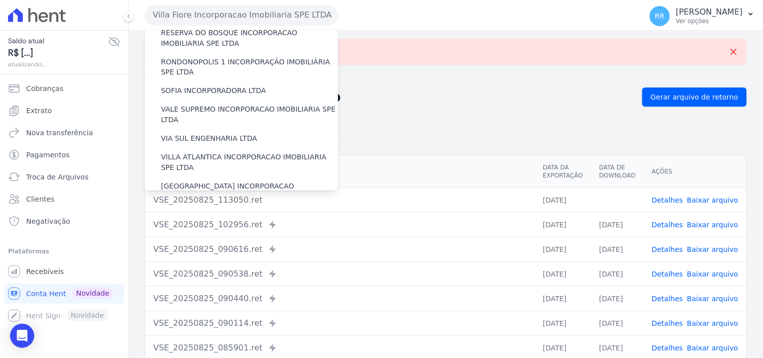
click at [248, 211] on label "VILLA TROPICAL INCORPORAÇÃO IMOBILIÁRIA SPE LTDA" at bounding box center [249, 221] width 177 height 21
click at [0, 0] on input "VILLA TROPICAL INCORPORAÇÃO IMOBILIÁRIA SPE LTDA" at bounding box center [0, 0] width 0 height 0
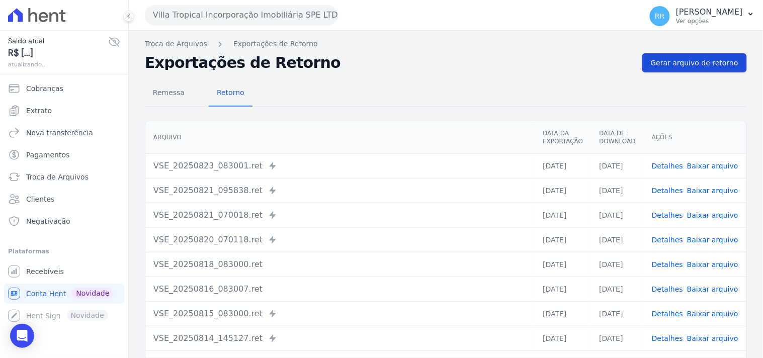
click at [710, 61] on span "Gerar arquivo de retorno" at bounding box center [693, 63] width 87 height 10
click at [213, 23] on button "Villa Tropical Incorporação Imobiliária SPE LTDA" at bounding box center [241, 15] width 193 height 20
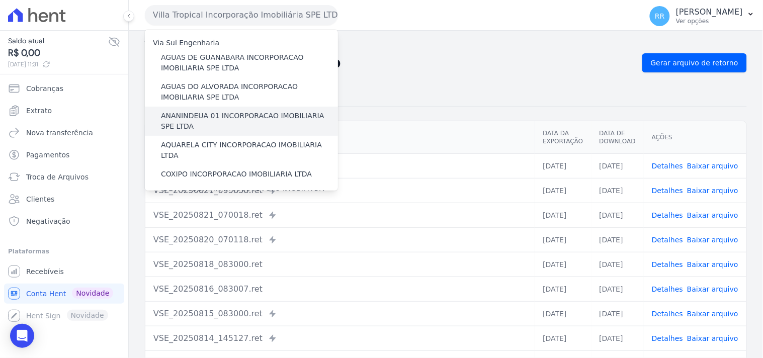
click at [213, 117] on label "ANANINDEUA 01 INCORPORACAO IMOBILIARIA SPE LTDA" at bounding box center [249, 121] width 177 height 21
click at [0, 0] on input "ANANINDEUA 01 INCORPORACAO IMOBILIARIA SPE LTDA" at bounding box center [0, 0] width 0 height 0
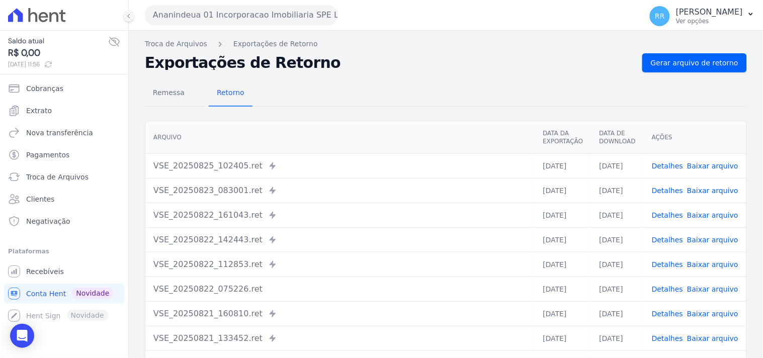
click at [641, 67] on div "Exportações de Retorno Gerar arquivo de retorno" at bounding box center [446, 62] width 602 height 19
click at [656, 65] on span "Gerar arquivo de retorno" at bounding box center [693, 63] width 87 height 10
click at [674, 55] on link "Gerar arquivo de retorno" at bounding box center [694, 62] width 105 height 19
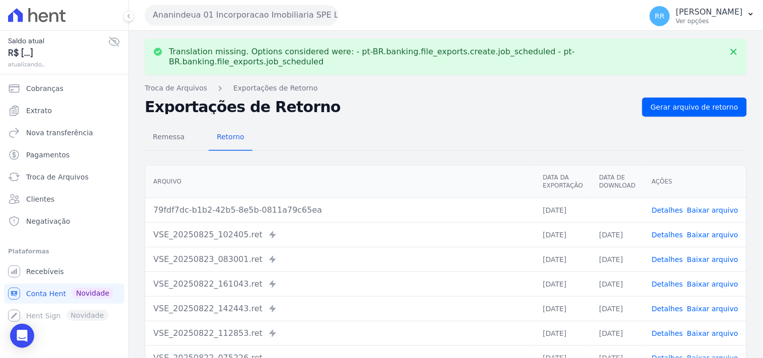
click at [694, 206] on link "Baixar arquivo" at bounding box center [712, 210] width 51 height 8
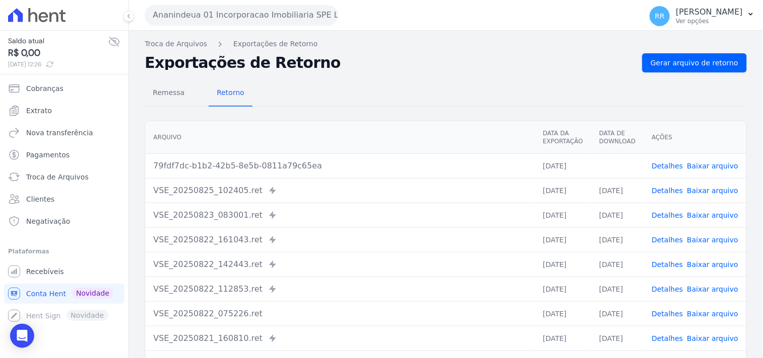
click at [314, 103] on div "Remessa Retorno" at bounding box center [446, 93] width 602 height 26
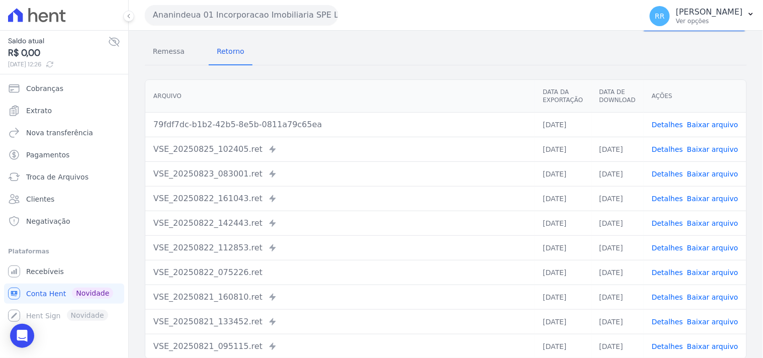
scroll to position [86, 0]
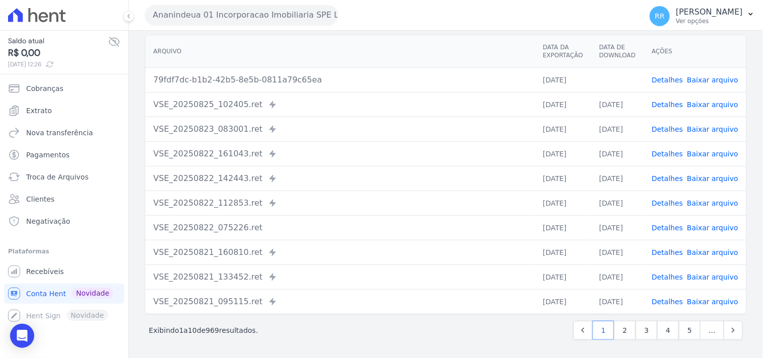
click at [245, 22] on button "Ananindeua 01 Incorporacao Imobiliaria SPE LTDA" at bounding box center [241, 15] width 193 height 20
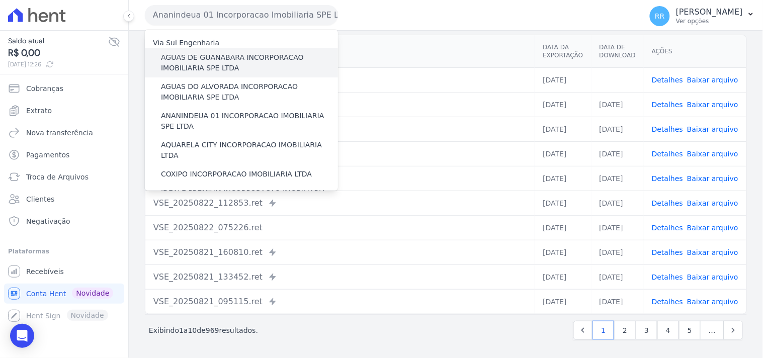
click at [223, 52] on label "AGUAS DE GUANABARA INCORPORACAO IMOBILIARIA SPE LTDA" at bounding box center [249, 62] width 177 height 21
click at [0, 0] on input "AGUAS DE GUANABARA INCORPORACAO IMOBILIARIA SPE LTDA" at bounding box center [0, 0] width 0 height 0
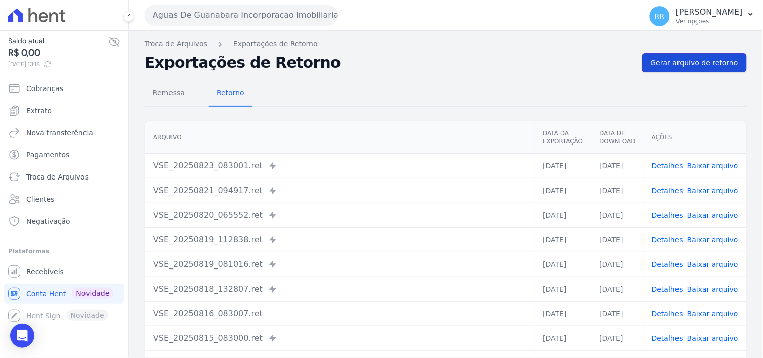
click at [710, 54] on link "Gerar arquivo de retorno" at bounding box center [694, 62] width 105 height 19
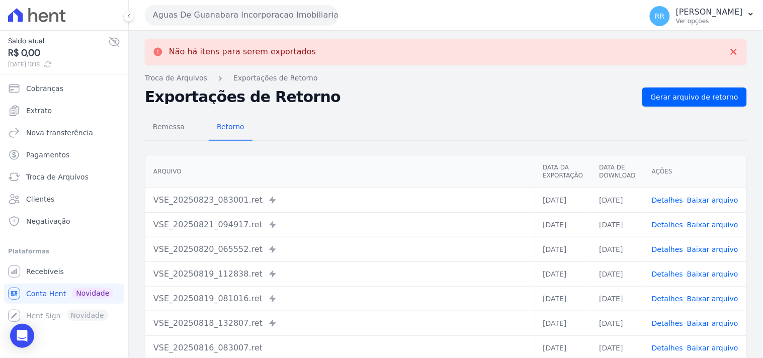
click at [204, 24] on button "Aguas De Guanabara Incorporacao Imobiliaria SPE LTDA" at bounding box center [241, 15] width 193 height 20
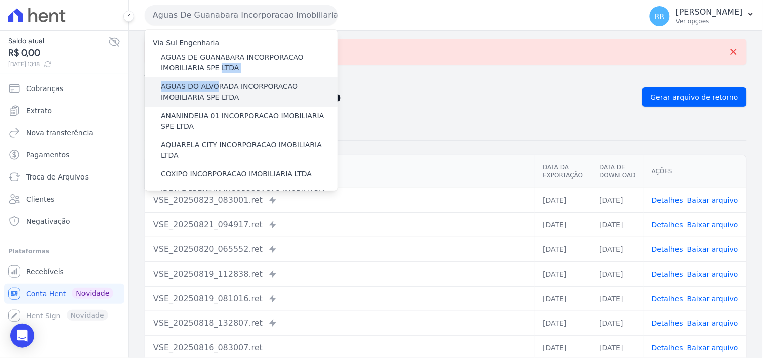
drag, startPoint x: 215, startPoint y: 64, endPoint x: 215, endPoint y: 79, distance: 15.1
click at [215, 79] on div "Via Sul Engenharia AGUAS DE [GEOGRAPHIC_DATA] INCORPORACAO IMOBILIARIA SPE LTDA…" at bounding box center [241, 361] width 193 height 663
click at [209, 85] on label "AGUAS DO ALVORADA INCORPORACAO IMOBILIARIA SPE LTDA" at bounding box center [249, 91] width 177 height 21
click at [0, 0] on input "AGUAS DO ALVORADA INCORPORACAO IMOBILIARIA SPE LTDA" at bounding box center [0, 0] width 0 height 0
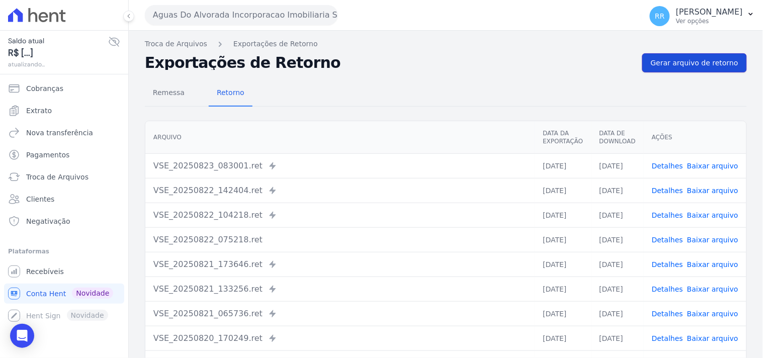
click at [693, 61] on span "Gerar arquivo de retorno" at bounding box center [693, 63] width 87 height 10
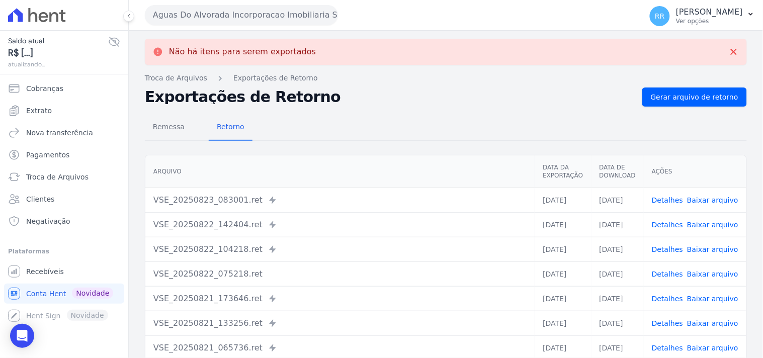
click at [202, 9] on button "Aguas Do Alvorada Incorporacao Imobiliaria SPE LTDA" at bounding box center [241, 15] width 193 height 20
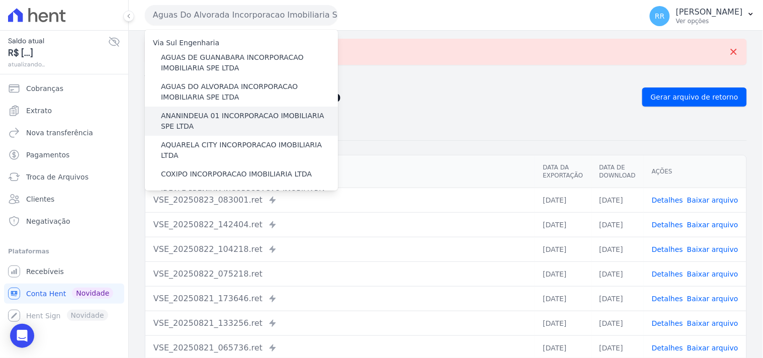
click at [205, 118] on label "ANANINDEUA 01 INCORPORACAO IMOBILIARIA SPE LTDA" at bounding box center [249, 121] width 177 height 21
click at [0, 0] on input "ANANINDEUA 01 INCORPORACAO IMOBILIARIA SPE LTDA" at bounding box center [0, 0] width 0 height 0
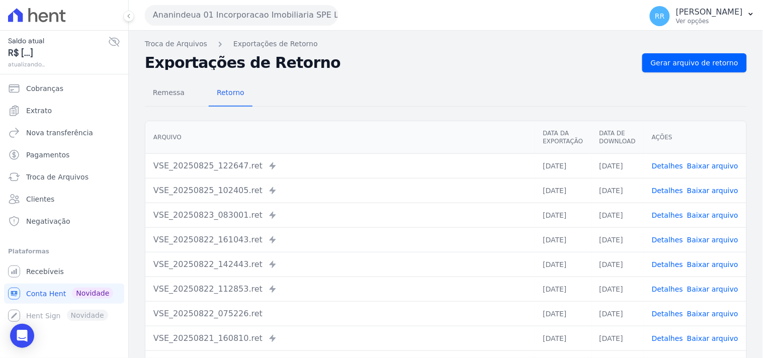
click at [698, 80] on div "Remessa Retorno" at bounding box center [446, 93] width 602 height 26
click at [699, 72] on div "Remessa Retorno [GEOGRAPHIC_DATA] Data da Exportação Data de Download Ações VSE…" at bounding box center [446, 253] width 602 height 363
click at [707, 64] on span "Gerar arquivo de retorno" at bounding box center [693, 63] width 87 height 10
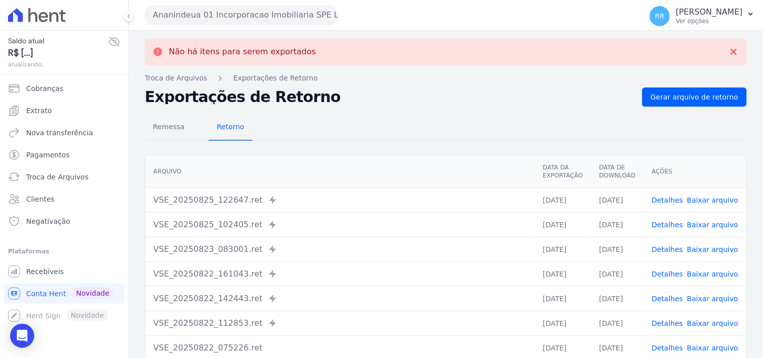
click at [320, 86] on div "Não há itens para serem exportados Troca de [GEOGRAPHIC_DATA] Exportações de Re…" at bounding box center [446, 254] width 634 height 447
click at [219, 22] on button "Ananindeua 01 Incorporacao Imobiliaria SPE LTDA" at bounding box center [241, 15] width 193 height 20
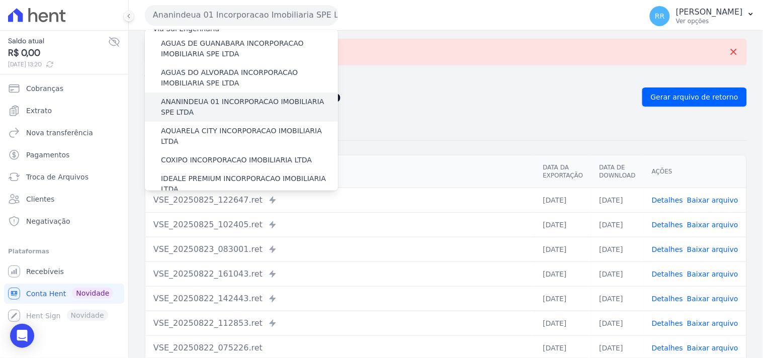
scroll to position [18, 0]
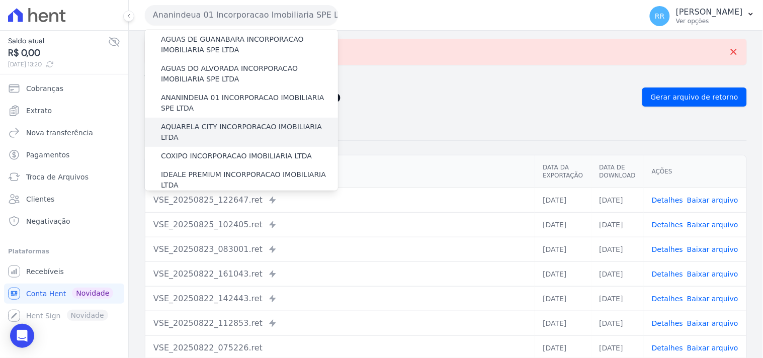
click at [205, 122] on label "AQUARELA CITY INCORPORACAO IMOBILIARIA LTDA" at bounding box center [249, 132] width 177 height 21
click at [0, 0] on input "AQUARELA CITY INCORPORACAO IMOBILIARIA LTDA" at bounding box center [0, 0] width 0 height 0
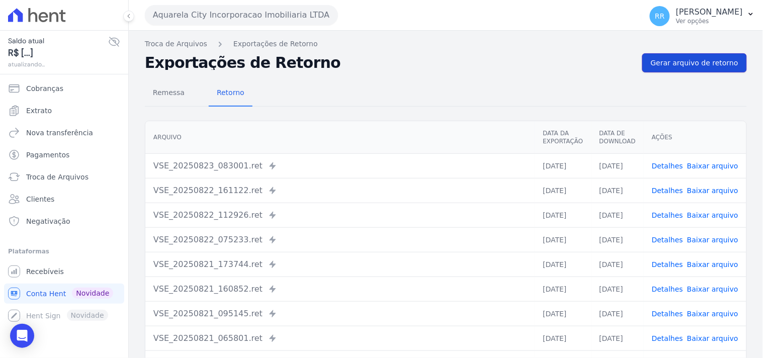
click at [680, 69] on link "Gerar arquivo de retorno" at bounding box center [694, 62] width 105 height 19
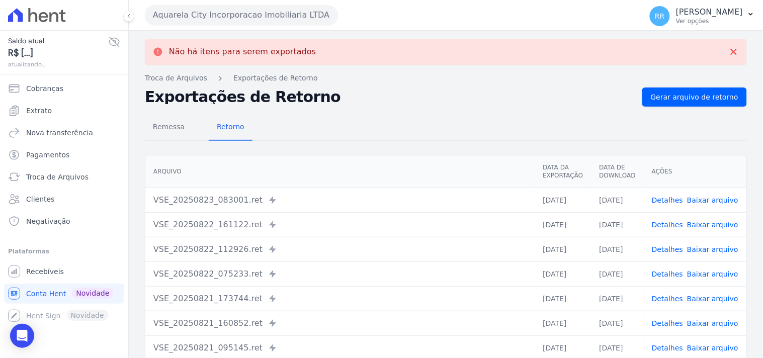
click at [235, 5] on button "Aquarela City Incorporacao Imobiliaria LTDA" at bounding box center [241, 15] width 193 height 20
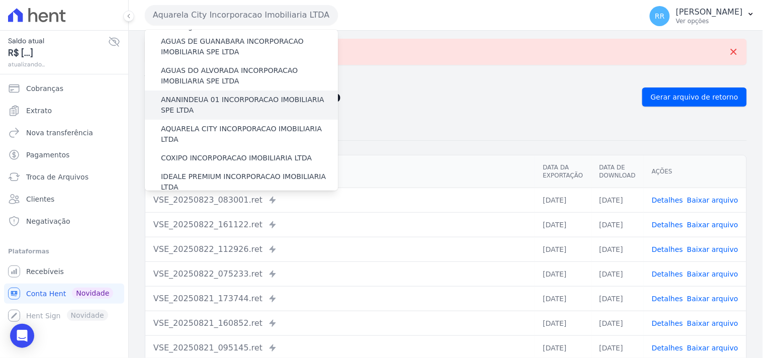
scroll to position [37, 0]
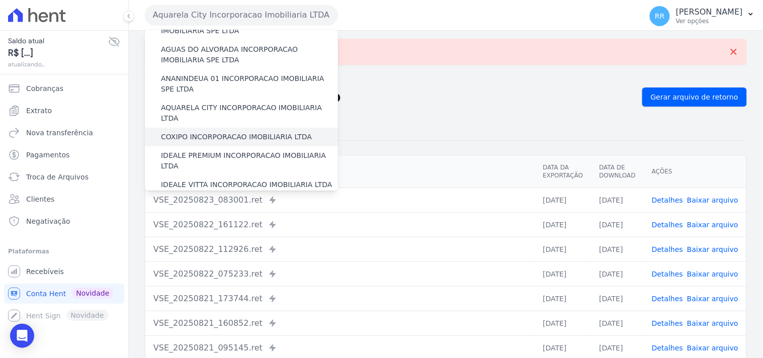
click at [215, 132] on label "COXIPO INCORPORACAO IMOBILIARIA LTDA" at bounding box center [236, 137] width 151 height 11
click at [0, 0] on input "COXIPO INCORPORACAO IMOBILIARIA LTDA" at bounding box center [0, 0] width 0 height 0
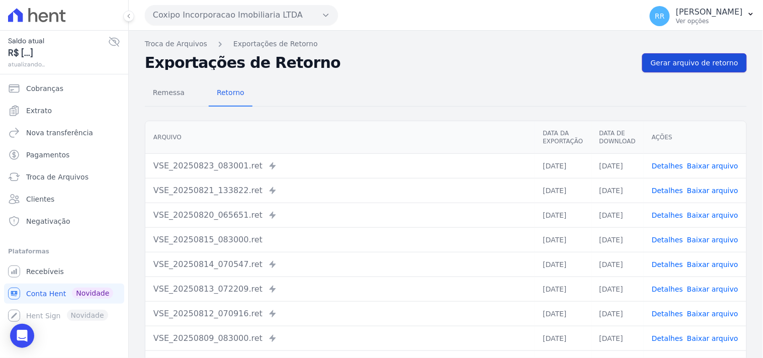
click at [669, 54] on link "Gerar arquivo de retorno" at bounding box center [694, 62] width 105 height 19
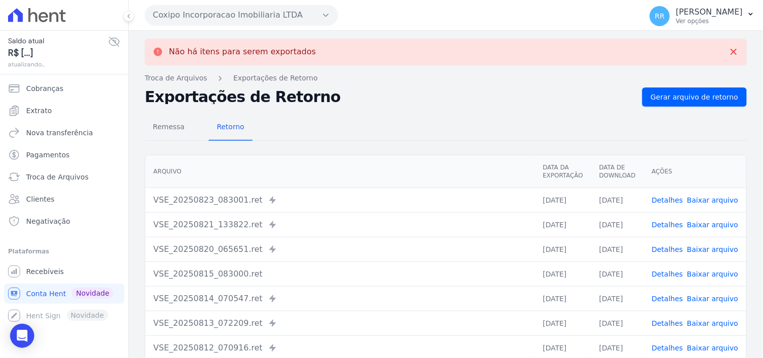
click at [240, 23] on button "Coxipo Incorporacao Imobiliaria LTDA" at bounding box center [241, 15] width 193 height 20
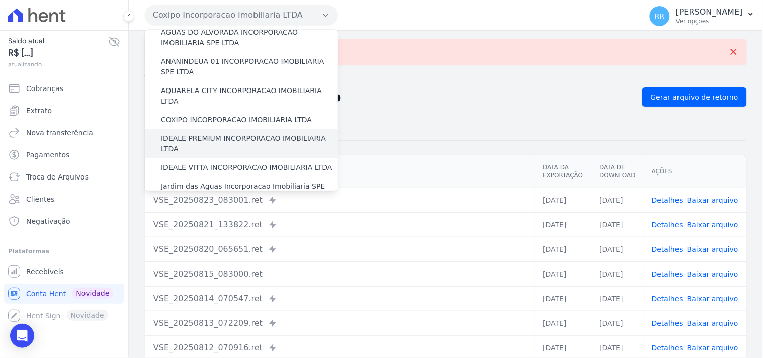
scroll to position [56, 0]
click at [200, 132] on label "IDEALE PREMIUM INCORPORACAO IMOBILIARIA LTDA" at bounding box center [249, 142] width 177 height 21
click at [0, 0] on input "IDEALE PREMIUM INCORPORACAO IMOBILIARIA LTDA" at bounding box center [0, 0] width 0 height 0
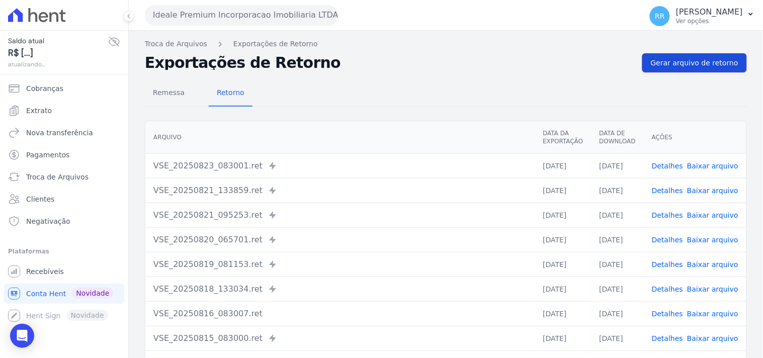
click at [666, 56] on link "Gerar arquivo de retorno" at bounding box center [694, 62] width 105 height 19
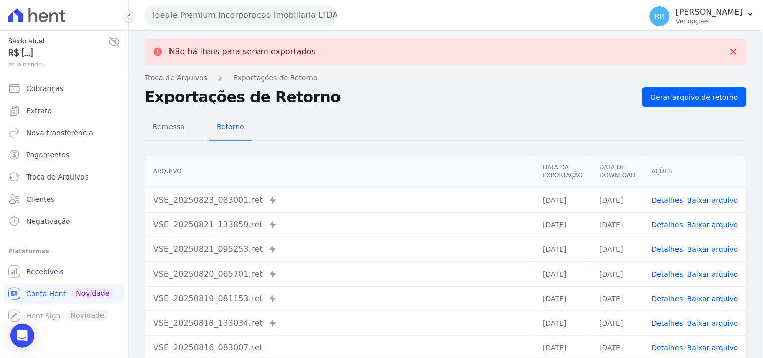
click at [237, 14] on button "Ideale Premium Incorporacao Imobiliaria LTDA" at bounding box center [241, 15] width 193 height 20
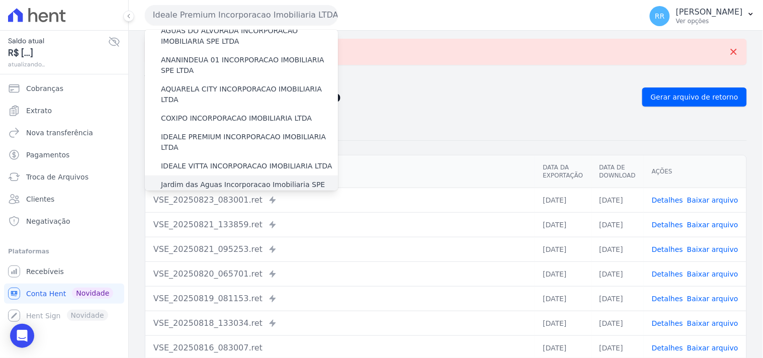
click at [212, 179] on label "Jardim das Aguas Incorporacao Imobiliaria SPE LTDA" at bounding box center [249, 189] width 177 height 21
click at [0, 0] on input "Jardim das Aguas Incorporacao Imobiliaria SPE LTDA" at bounding box center [0, 0] width 0 height 0
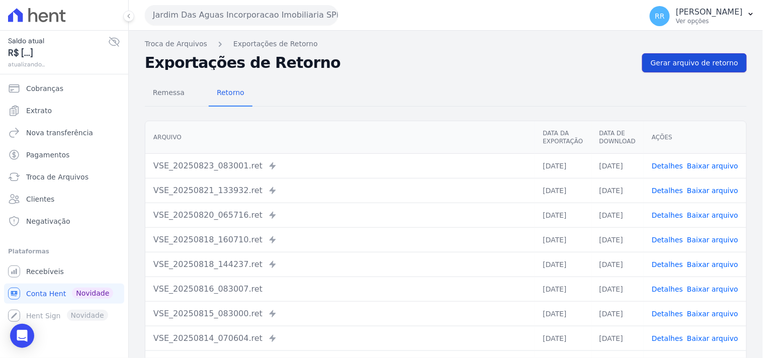
click at [682, 64] on span "Gerar arquivo de retorno" at bounding box center [693, 63] width 87 height 10
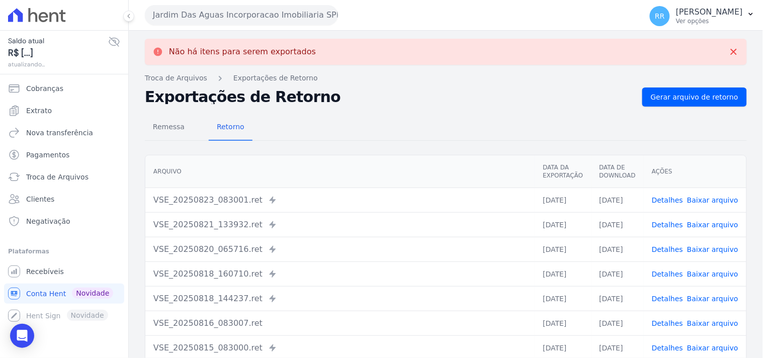
click at [290, 16] on button "Jardim Das Aguas Incorporacao Imobiliaria SPE LTDA" at bounding box center [241, 15] width 193 height 20
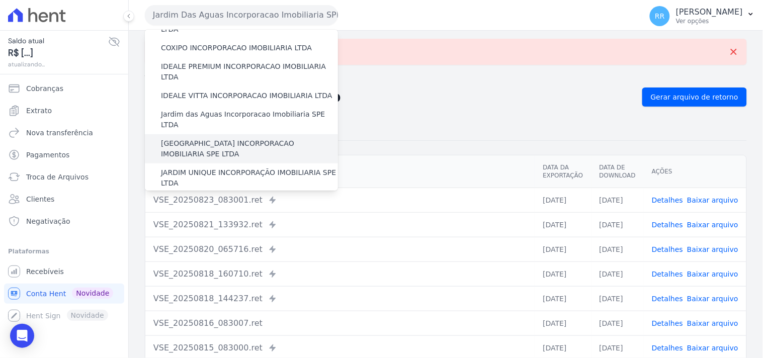
scroll to position [130, 0]
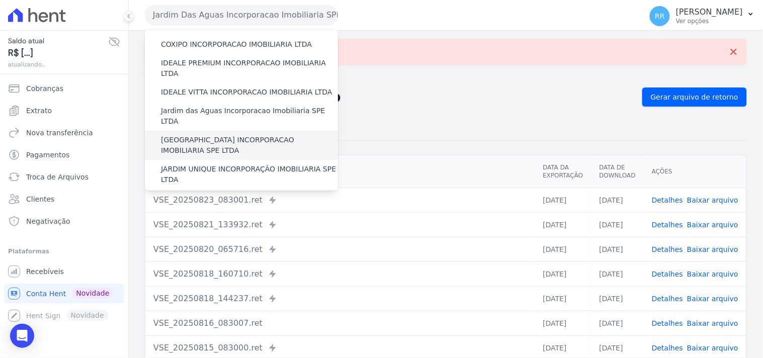
click at [219, 135] on label "[GEOGRAPHIC_DATA] INCORPORACAO IMOBILIARIA SPE LTDA" at bounding box center [249, 145] width 177 height 21
click at [0, 0] on input "[GEOGRAPHIC_DATA] INCORPORACAO IMOBILIARIA SPE LTDA" at bounding box center [0, 0] width 0 height 0
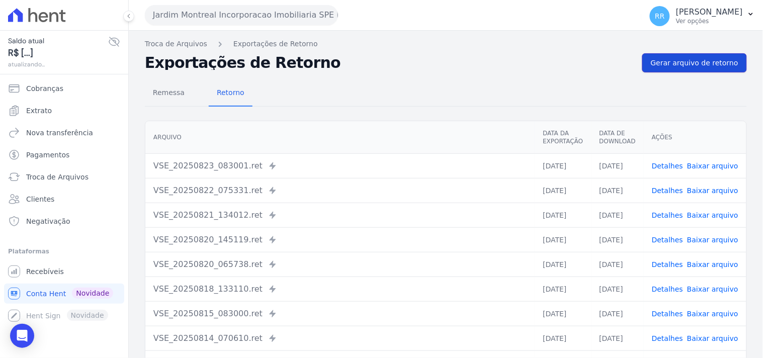
click at [699, 67] on span "Gerar arquivo de retorno" at bounding box center [693, 63] width 87 height 10
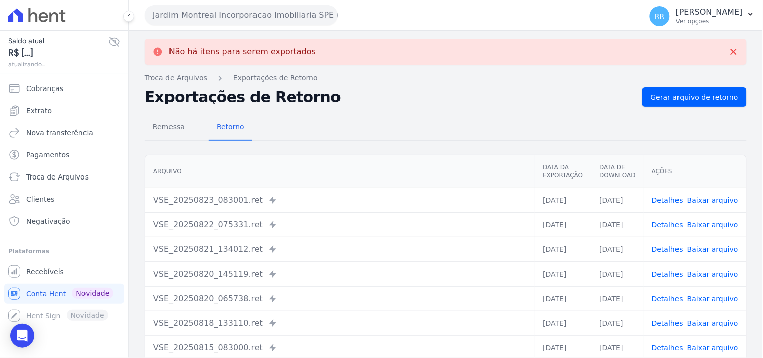
click at [186, 13] on button "Jardim Montreal Incorporacao Imobiliaria SPE LTDA" at bounding box center [241, 15] width 193 height 20
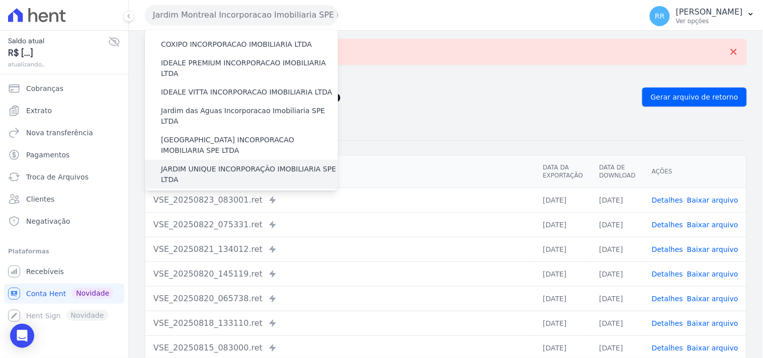
click at [200, 164] on label "JARDIM UNIQUE INCORPORAÇÃO IMOBILIARIA SPE LTDA" at bounding box center [249, 174] width 177 height 21
click at [0, 0] on input "JARDIM UNIQUE INCORPORAÇÃO IMOBILIARIA SPE LTDA" at bounding box center [0, 0] width 0 height 0
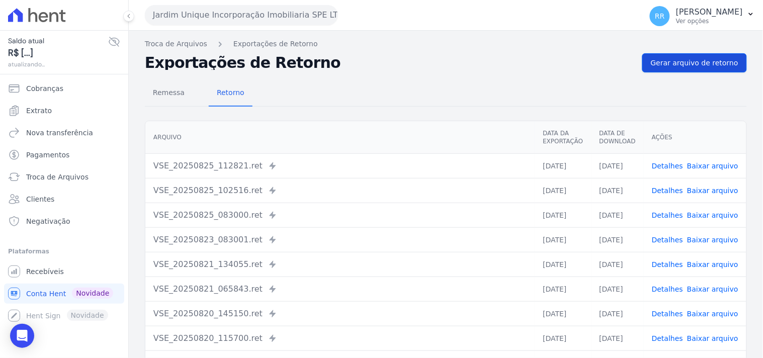
drag, startPoint x: 689, startPoint y: 89, endPoint x: 693, endPoint y: 58, distance: 30.9
click at [689, 88] on div "Remessa Retorno" at bounding box center [446, 93] width 602 height 26
click at [693, 58] on span "Gerar arquivo de retorno" at bounding box center [693, 63] width 87 height 10
click at [660, 58] on span "Gerar arquivo de retorno" at bounding box center [693, 63] width 87 height 10
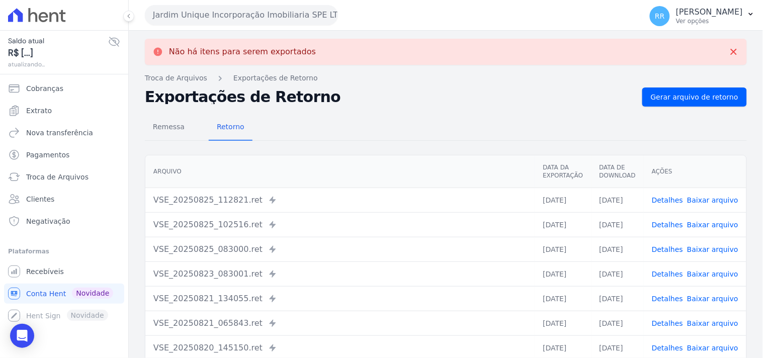
click at [254, 18] on button "Jardim Unique Incorporação Imobiliaria SPE LTDA" at bounding box center [241, 15] width 193 height 20
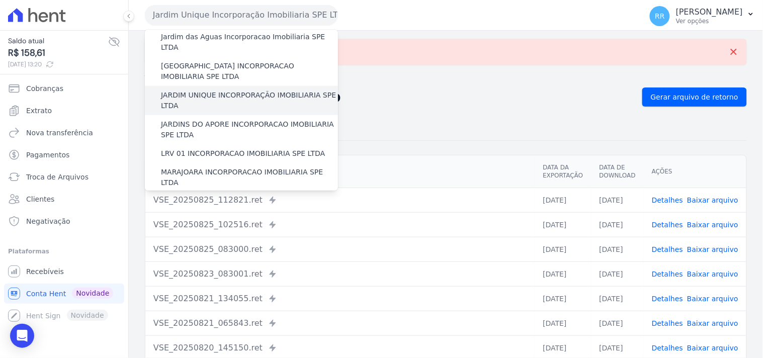
scroll to position [205, 0]
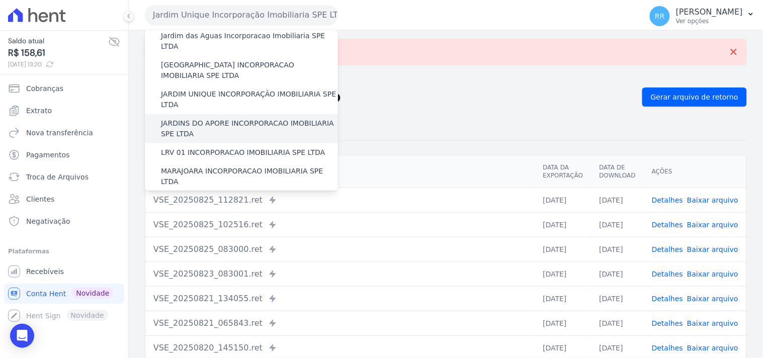
click at [210, 114] on div "JARDINS DO APORE INCORPORACAO IMOBILIARIA SPE LTDA" at bounding box center [241, 128] width 193 height 29
click at [208, 118] on label "JARDINS DO APORE INCORPORACAO IMOBILIARIA SPE LTDA" at bounding box center [249, 128] width 177 height 21
click at [0, 0] on input "JARDINS DO APORE INCORPORACAO IMOBILIARIA SPE LTDA" at bounding box center [0, 0] width 0 height 0
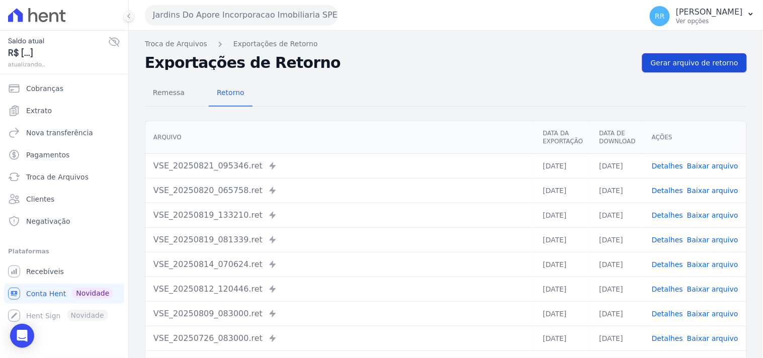
click at [692, 64] on span "Gerar arquivo de retorno" at bounding box center [693, 63] width 87 height 10
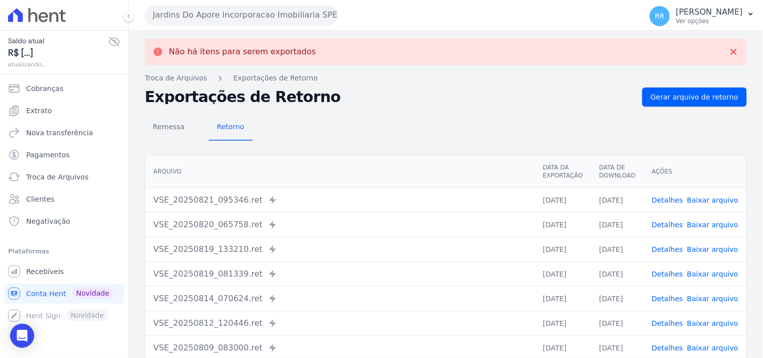
click at [193, 19] on button "Jardins Do Apore Incorporacao Imobiliaria SPE LTDA" at bounding box center [241, 15] width 193 height 20
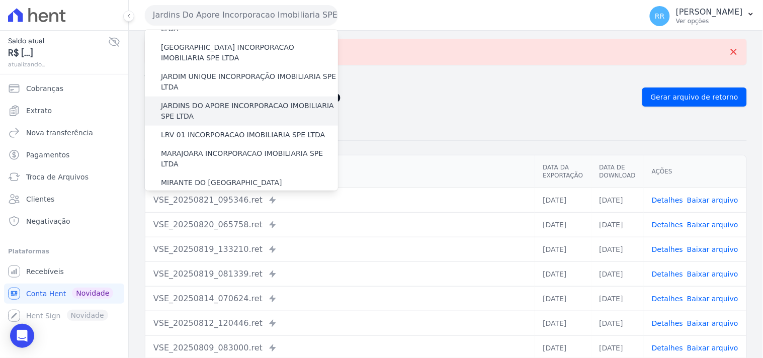
scroll to position [223, 0]
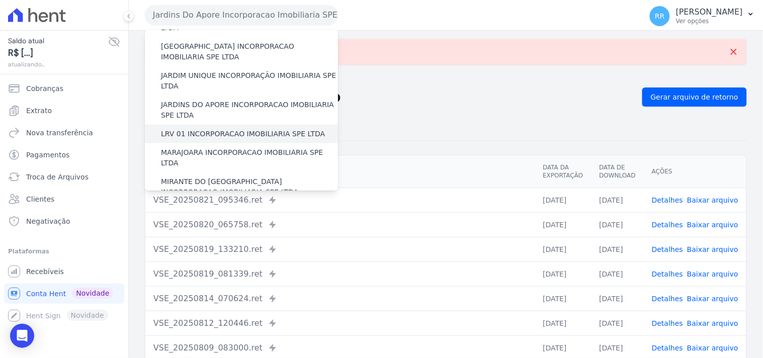
click at [214, 129] on label "LRV 01 INCORPORACAO IMOBILIARIA SPE LTDA" at bounding box center [243, 134] width 164 height 11
click at [0, 0] on input "LRV 01 INCORPORACAO IMOBILIARIA SPE LTDA" at bounding box center [0, 0] width 0 height 0
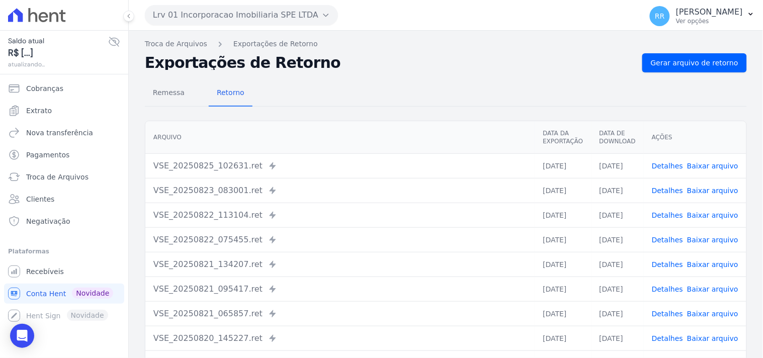
click at [716, 74] on div "Remessa Retorno [GEOGRAPHIC_DATA] Data da Exportação Data de Download Ações VSE…" at bounding box center [446, 253] width 602 height 363
click at [715, 73] on div "Remessa Retorno [GEOGRAPHIC_DATA] Data da Exportação Data de Download Ações VSE…" at bounding box center [446, 253] width 602 height 363
click at [713, 69] on link "Gerar arquivo de retorno" at bounding box center [694, 62] width 105 height 19
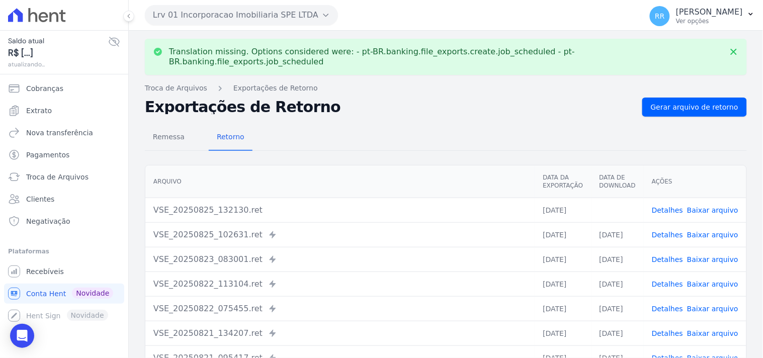
click at [716, 206] on link "Baixar arquivo" at bounding box center [712, 210] width 51 height 8
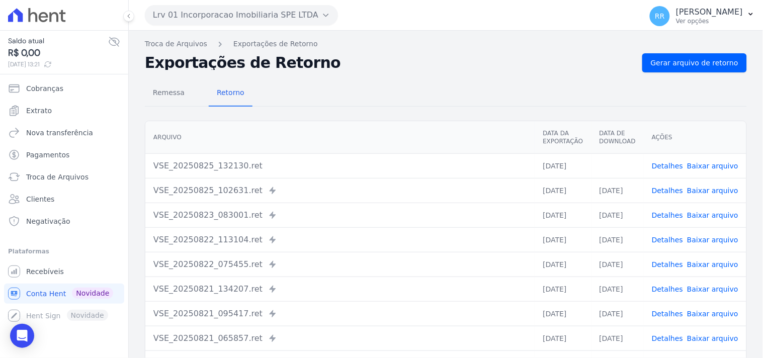
drag, startPoint x: 454, startPoint y: 53, endPoint x: 362, endPoint y: 52, distance: 92.0
click at [454, 53] on div "Exportações de Retorno Gerar arquivo de retorno" at bounding box center [446, 62] width 602 height 19
click at [229, 13] on button "Lrv 01 Incorporacao Imobiliaria SPE LTDA" at bounding box center [241, 15] width 193 height 20
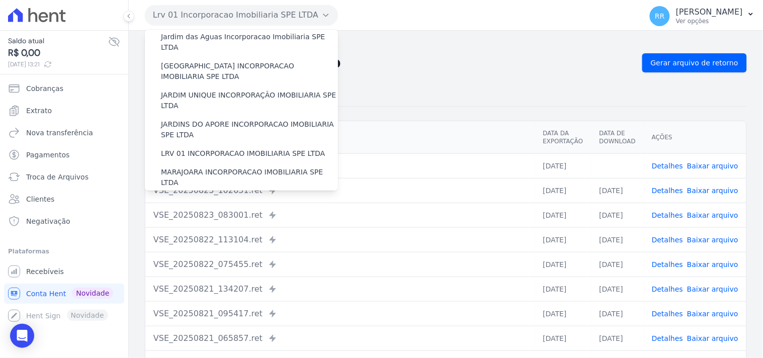
scroll to position [205, 0]
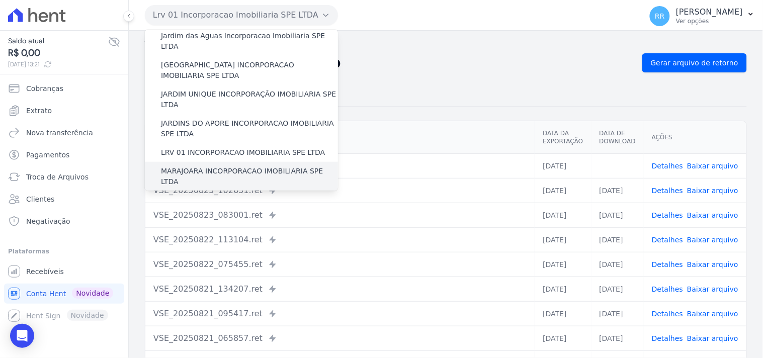
click at [190, 166] on label "MARAJOARA INCORPORACAO IMOBILIARIA SPE LTDA" at bounding box center [249, 176] width 177 height 21
click at [0, 0] on input "MARAJOARA INCORPORACAO IMOBILIARIA SPE LTDA" at bounding box center [0, 0] width 0 height 0
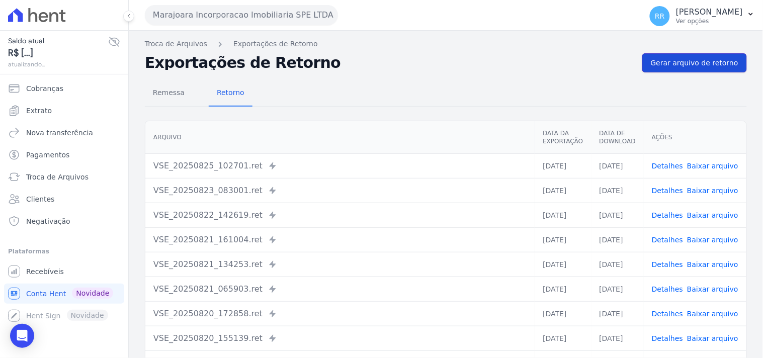
click at [680, 64] on span "Gerar arquivo de retorno" at bounding box center [693, 63] width 87 height 10
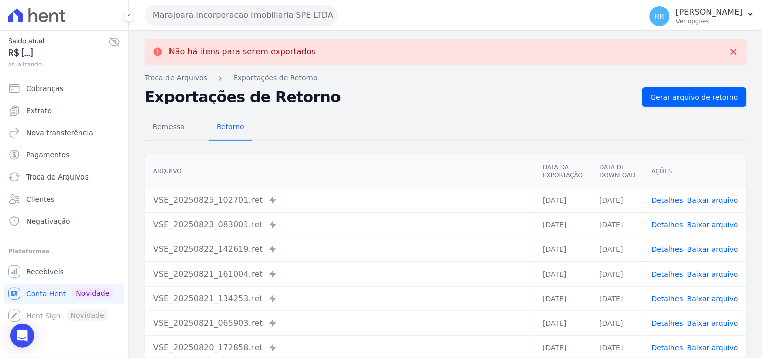
click at [230, 19] on button "Marajoara Incorporacao Imobiliaria SPE LTDA" at bounding box center [241, 15] width 193 height 20
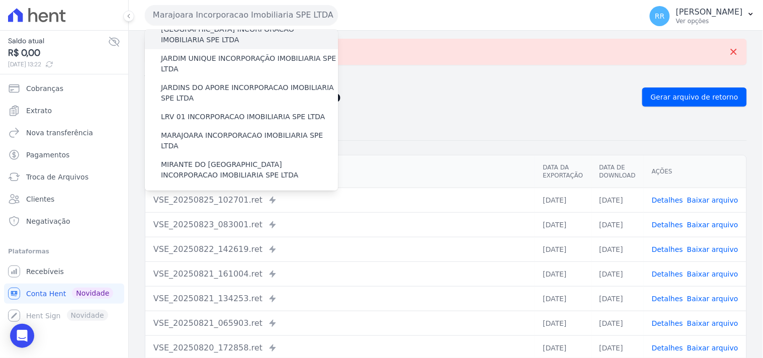
scroll to position [242, 0]
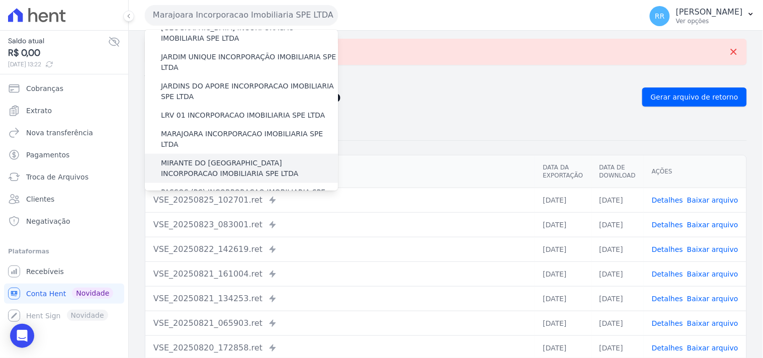
click at [223, 158] on label "MIRANTE DO [GEOGRAPHIC_DATA] INCORPORACAO IMOBILIARIA SPE LTDA" at bounding box center [249, 168] width 177 height 21
click at [0, 0] on input "MIRANTE DO [GEOGRAPHIC_DATA] INCORPORACAO IMOBILIARIA SPE LTDA" at bounding box center [0, 0] width 0 height 0
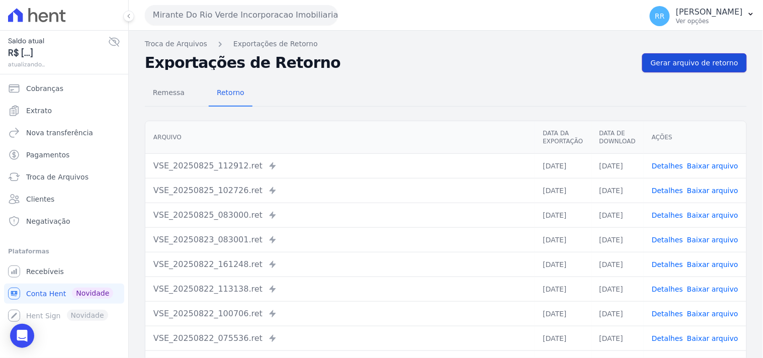
click at [715, 67] on span "Gerar arquivo de retorno" at bounding box center [693, 63] width 87 height 10
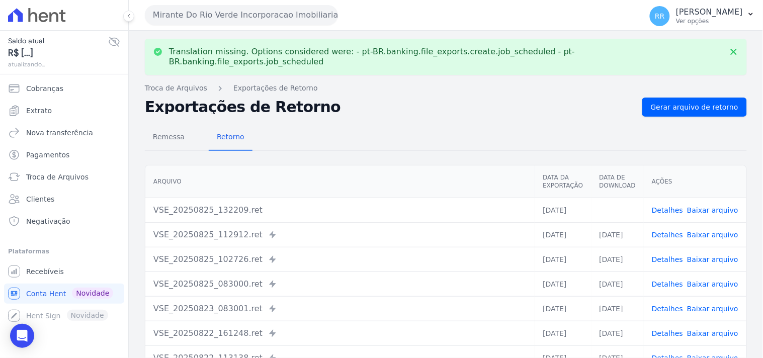
click at [711, 206] on link "Baixar arquivo" at bounding box center [712, 210] width 51 height 8
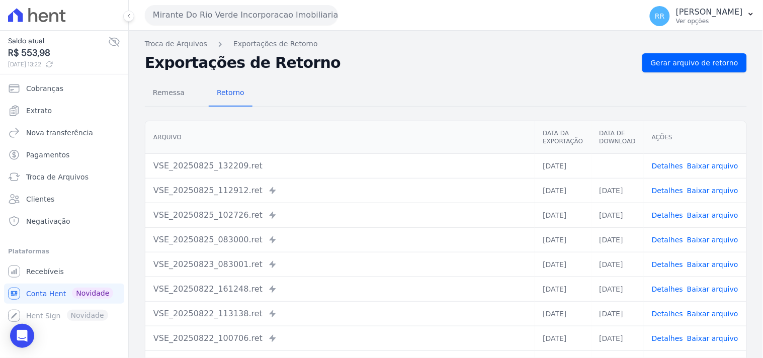
click at [404, 89] on div "Remessa Retorno" at bounding box center [446, 93] width 602 height 26
click at [241, 14] on button "Mirante Do Rio Verde Incorporacao Imobiliaria SPE LTDA" at bounding box center [241, 15] width 193 height 20
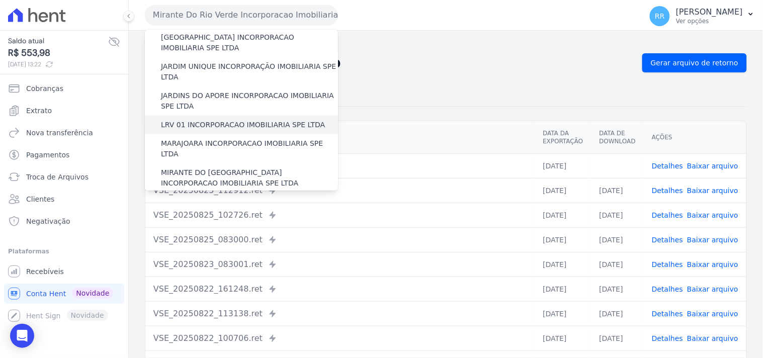
scroll to position [260, 0]
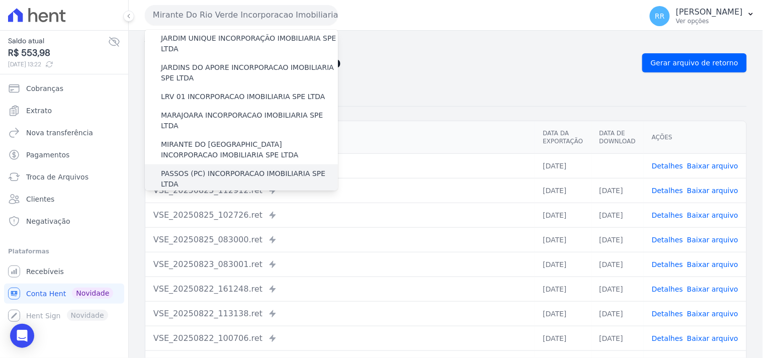
click at [190, 168] on label "PASSOS (PC) INCORPORACAO IMOBILIARIA SPE LTDA" at bounding box center [249, 178] width 177 height 21
click at [0, 0] on input "PASSOS (PC) INCORPORACAO IMOBILIARIA SPE LTDA" at bounding box center [0, 0] width 0 height 0
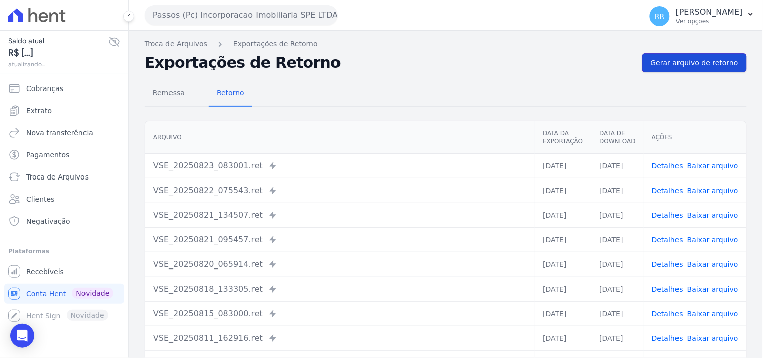
click at [718, 70] on link "Gerar arquivo de retorno" at bounding box center [694, 62] width 105 height 19
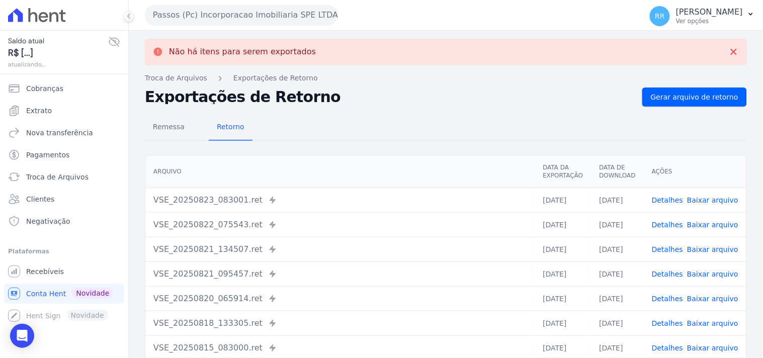
click at [284, 18] on button "Passos (Pc) Incorporacao Imobiliaria SPE LTDA" at bounding box center [241, 15] width 193 height 20
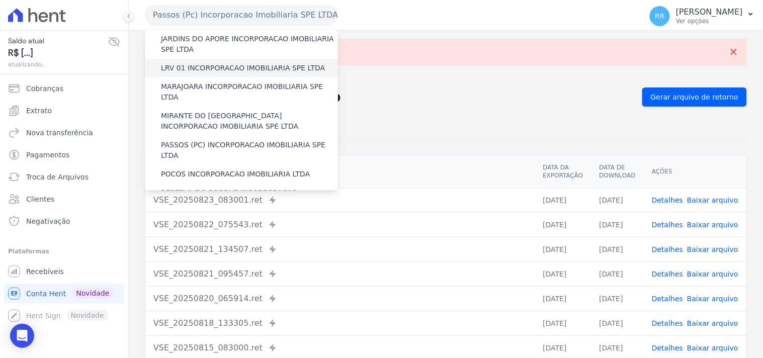
scroll to position [298, 0]
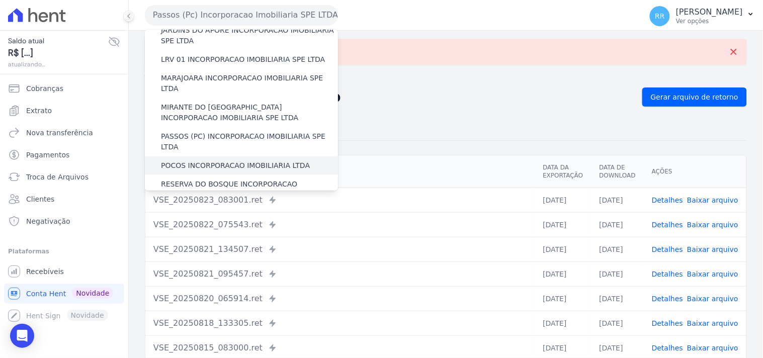
click at [195, 160] on label "POCOS INCORPORACAO IMOBILIARIA LTDA" at bounding box center [235, 165] width 149 height 11
click at [0, 0] on input "POCOS INCORPORACAO IMOBILIARIA LTDA" at bounding box center [0, 0] width 0 height 0
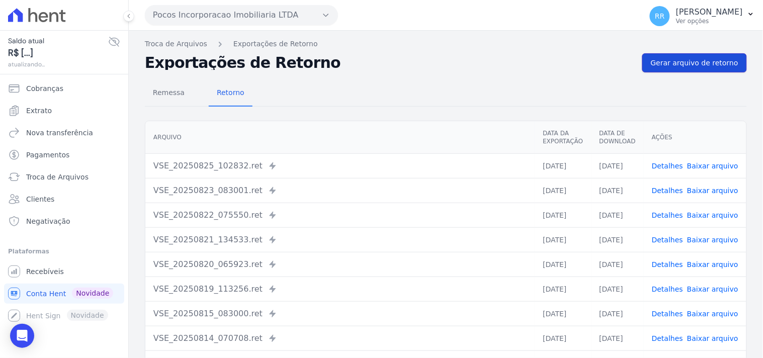
click at [714, 63] on span "Gerar arquivo de retorno" at bounding box center [693, 63] width 87 height 10
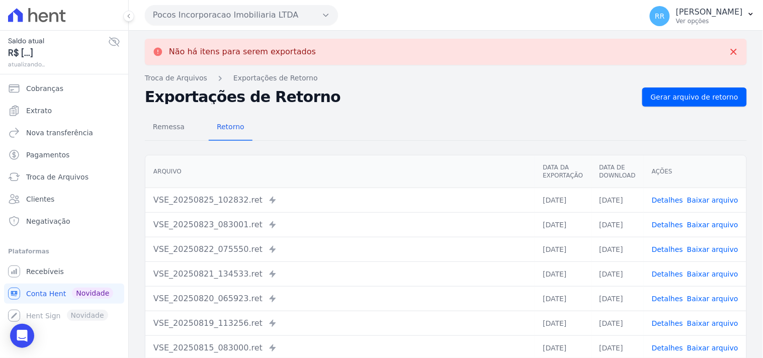
click at [200, 16] on button "Pocos Incorporacao Imobiliaria LTDA" at bounding box center [241, 15] width 193 height 20
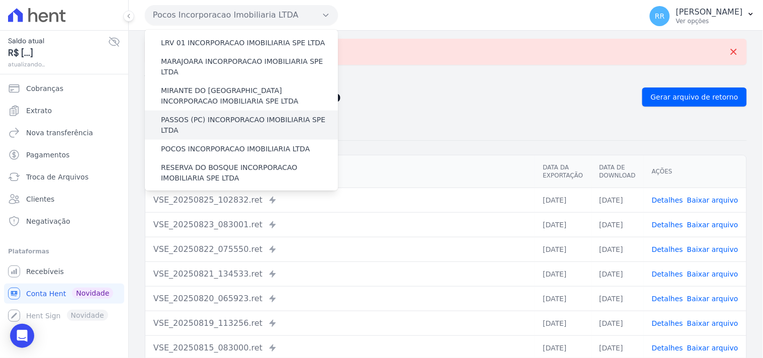
scroll to position [317, 0]
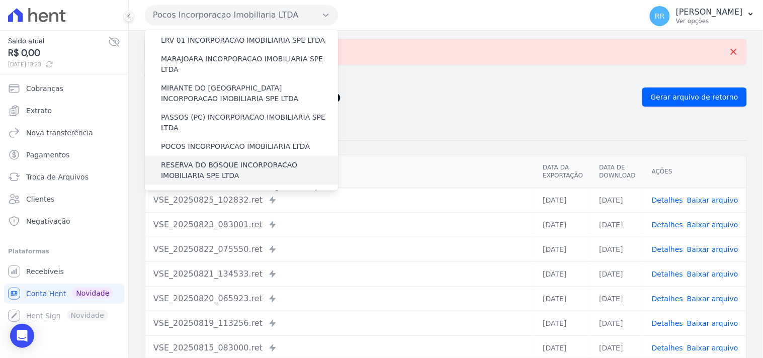
click at [186, 160] on label "RESERVA DO BOSQUE INCORPORACAO IMOBILIARIA SPE LTDA" at bounding box center [249, 170] width 177 height 21
click at [0, 0] on input "RESERVA DO BOSQUE INCORPORACAO IMOBILIARIA SPE LTDA" at bounding box center [0, 0] width 0 height 0
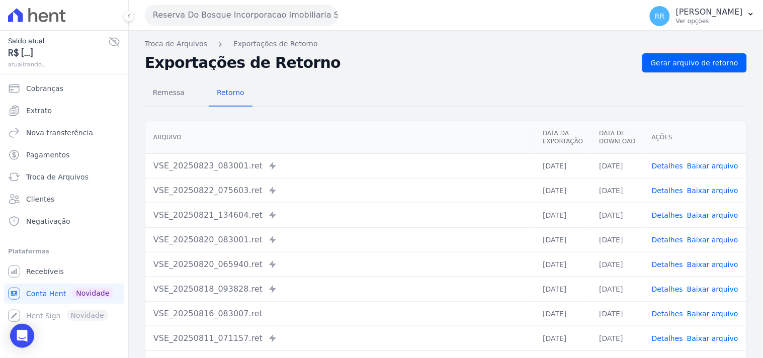
click at [679, 74] on div "Remessa Retorno [GEOGRAPHIC_DATA] Data da Exportação Data de Download Ações VSE…" at bounding box center [446, 253] width 602 height 363
click at [679, 72] on div "Remessa Retorno [GEOGRAPHIC_DATA] Data da Exportação Data de Download Ações VSE…" at bounding box center [446, 253] width 602 height 363
click at [682, 63] on span "Gerar arquivo de retorno" at bounding box center [693, 63] width 87 height 10
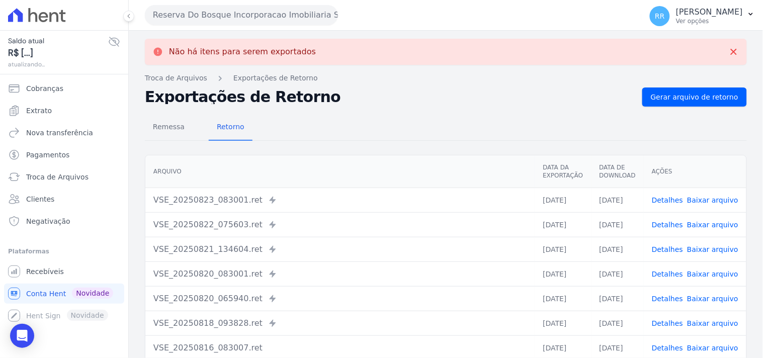
click at [210, 13] on button "Reserva Do Bosque Incorporacao Imobiliaria SPE LTDA" at bounding box center [241, 15] width 193 height 20
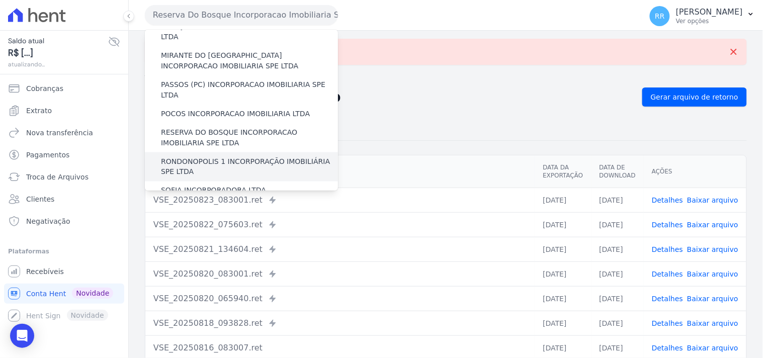
scroll to position [353, 0]
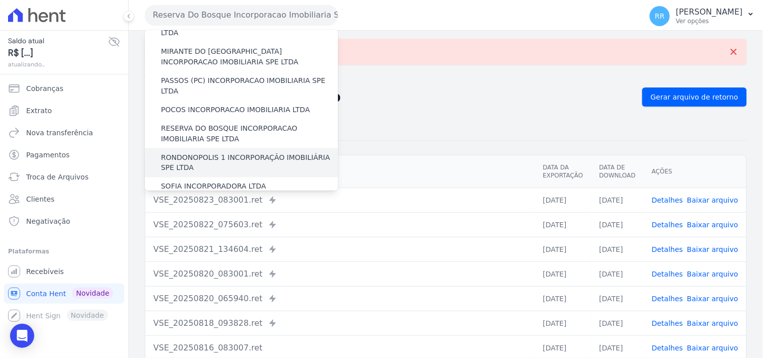
click at [210, 152] on label "RONDONOPOLIS 1 INCORPORAÇÃO IMOBILIÁRIA SPE LTDA" at bounding box center [249, 162] width 177 height 21
click at [0, 0] on input "RONDONOPOLIS 1 INCORPORAÇÃO IMOBILIÁRIA SPE LTDA" at bounding box center [0, 0] width 0 height 0
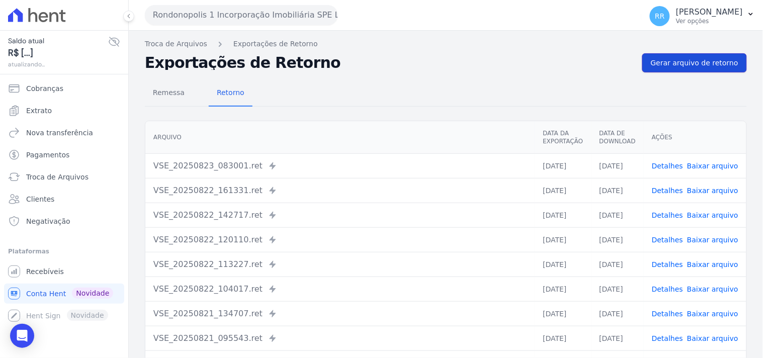
click at [671, 61] on span "Gerar arquivo de retorno" at bounding box center [693, 63] width 87 height 10
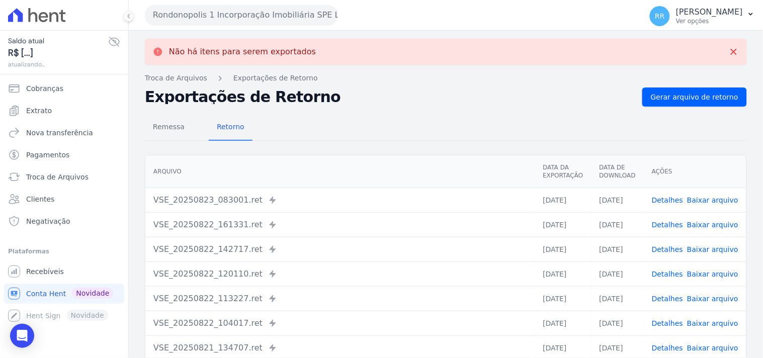
click at [225, 23] on button "Rondonopolis 1 Incorporação Imobiliária SPE LTDA" at bounding box center [241, 15] width 193 height 20
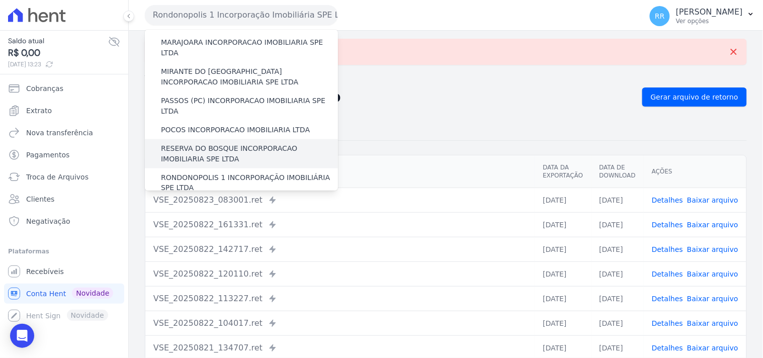
scroll to position [335, 0]
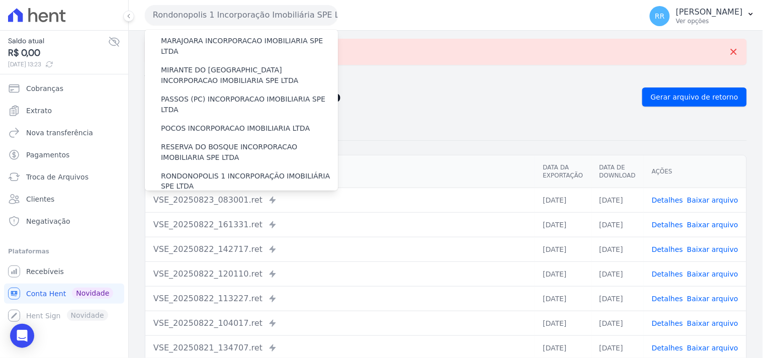
click at [202, 200] on label "SOFIA INCORPORADORA LTDA" at bounding box center [213, 205] width 105 height 11
click at [0, 0] on input "SOFIA INCORPORADORA LTDA" at bounding box center [0, 0] width 0 height 0
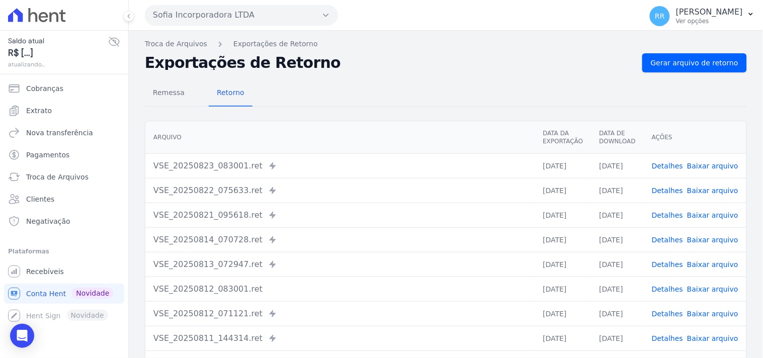
click at [676, 72] on div "Remessa Retorno [GEOGRAPHIC_DATA] Data da Exportação Data de Download Ações VSE…" at bounding box center [446, 253] width 602 height 363
click at [675, 64] on span "Gerar arquivo de retorno" at bounding box center [693, 63] width 87 height 10
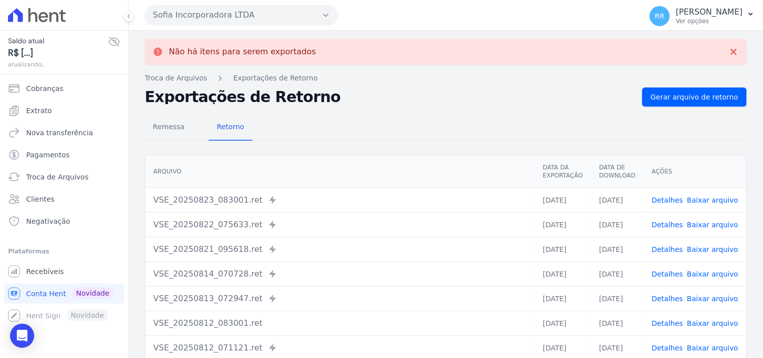
click at [222, 6] on button "Sofia Incorporadora LTDA" at bounding box center [241, 15] width 193 height 20
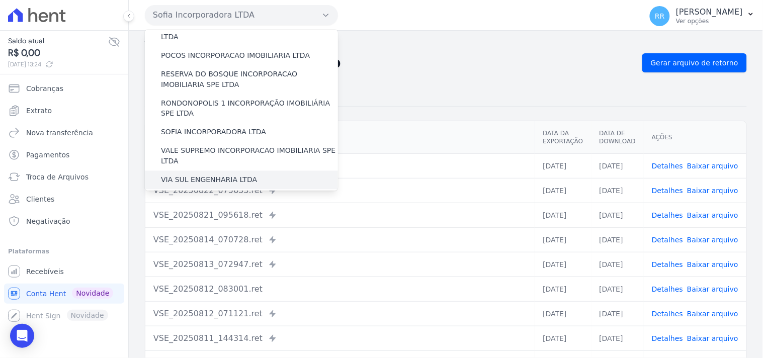
scroll to position [409, 0]
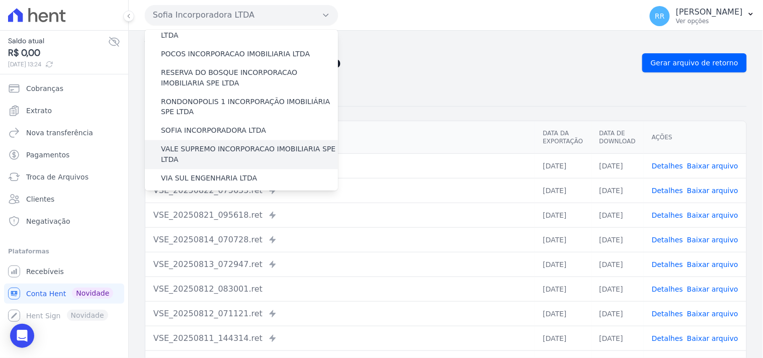
click at [263, 144] on label "VALE SUPREMO INCORPORACAO IMOBILIARIA SPE LTDA" at bounding box center [249, 154] width 177 height 21
click at [0, 0] on input "VALE SUPREMO INCORPORACAO IMOBILIARIA SPE LTDA" at bounding box center [0, 0] width 0 height 0
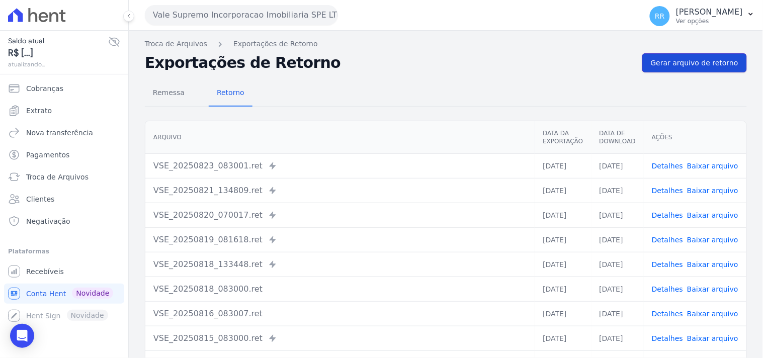
click at [679, 62] on span "Gerar arquivo de retorno" at bounding box center [693, 63] width 87 height 10
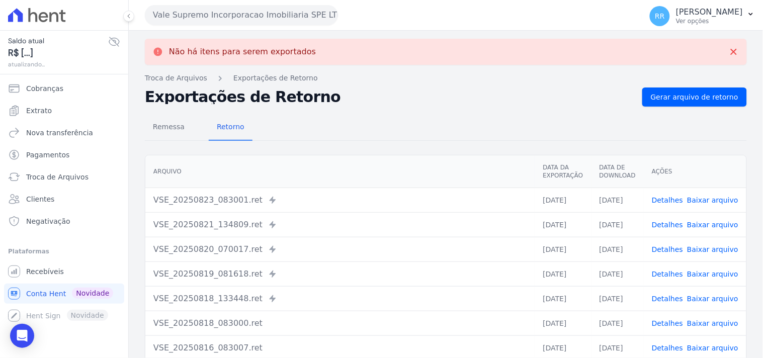
click at [238, 16] on button "Vale Supremo Incorporacao Imobiliaria SPE LTDA" at bounding box center [241, 15] width 193 height 20
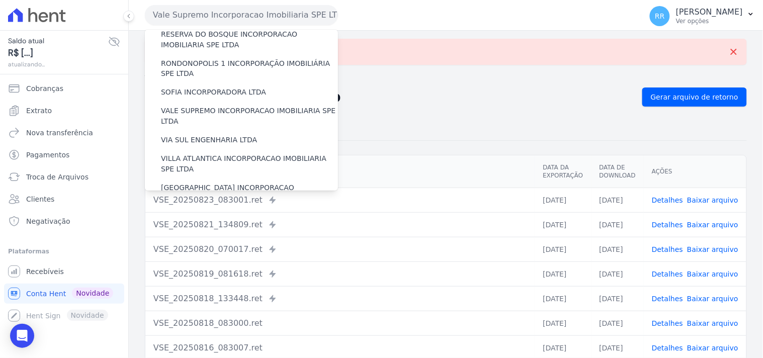
scroll to position [449, 0]
click at [215, 134] on label "VIA SUL ENGENHARIA LTDA" at bounding box center [209, 139] width 96 height 11
click at [0, 0] on input "VIA SUL ENGENHARIA LTDA" at bounding box center [0, 0] width 0 height 0
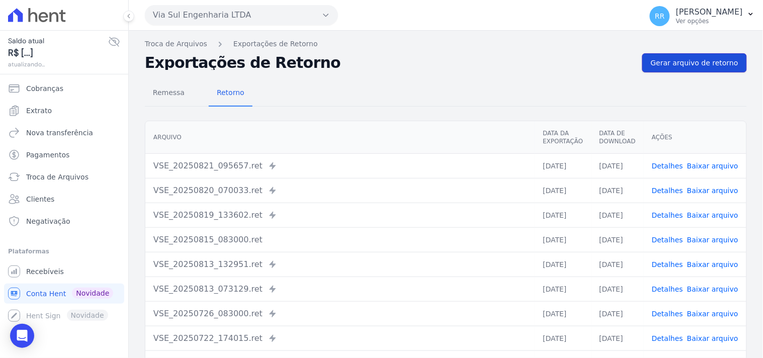
click at [695, 59] on span "Gerar arquivo de retorno" at bounding box center [693, 63] width 87 height 10
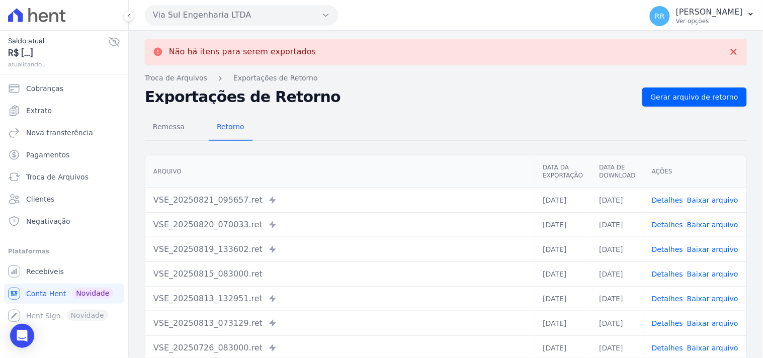
click at [193, 18] on button "Via Sul Engenharia LTDA" at bounding box center [241, 15] width 193 height 20
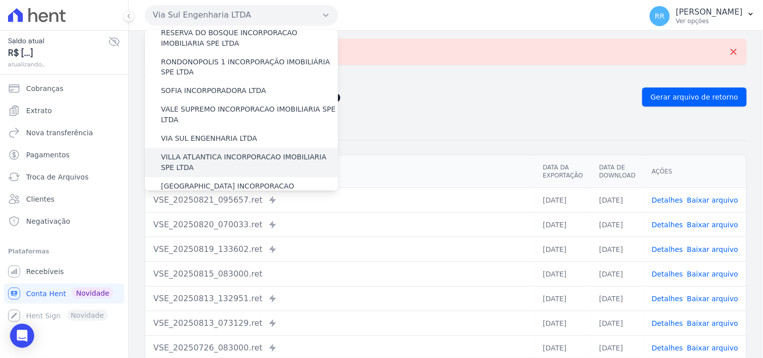
click at [201, 152] on label "VILLA ATLANTICA INCORPORACAO IMOBILIARIA SPE LTDA" at bounding box center [249, 162] width 177 height 21
click at [0, 0] on input "VILLA ATLANTICA INCORPORACAO IMOBILIARIA SPE LTDA" at bounding box center [0, 0] width 0 height 0
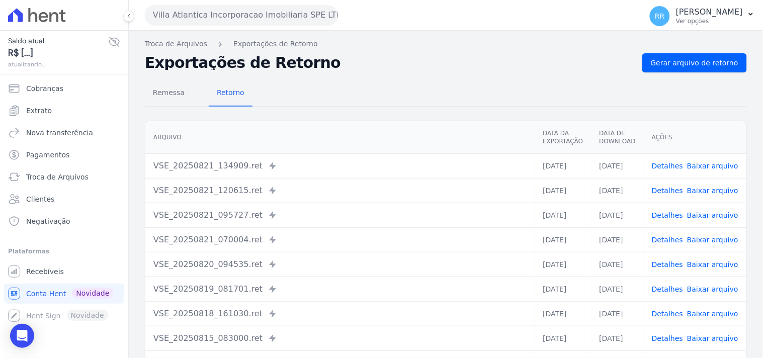
click at [694, 74] on div "Remessa Retorno [GEOGRAPHIC_DATA] Data da Exportação Data de Download Ações VSE…" at bounding box center [446, 253] width 602 height 363
click at [694, 66] on span "Gerar arquivo de retorno" at bounding box center [693, 63] width 87 height 10
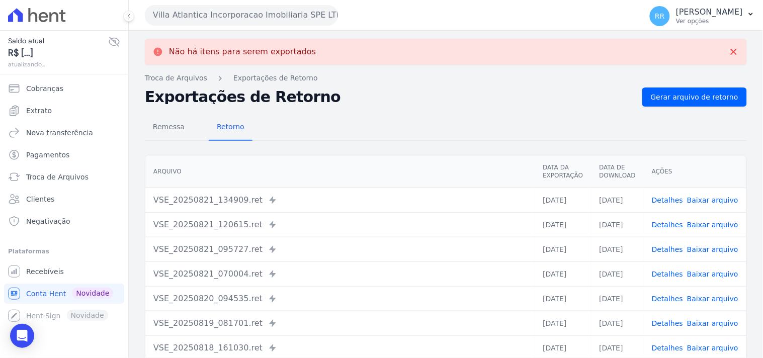
click at [254, 17] on button "Villa Atlantica Incorporacao Imobiliaria SPE LTDA" at bounding box center [241, 15] width 193 height 20
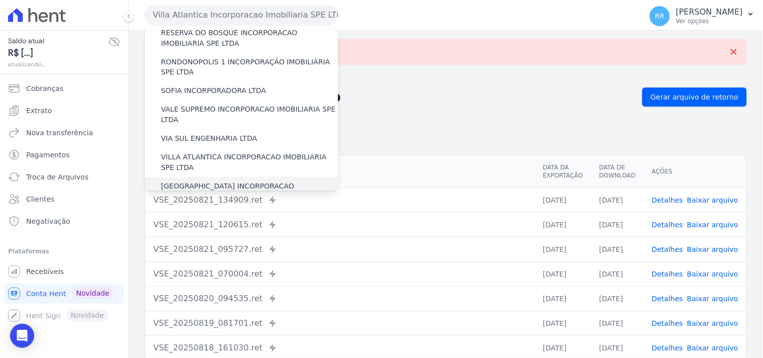
click at [193, 177] on div "[GEOGRAPHIC_DATA] INCORPORACAO IMOBILIARIA SPE LTDA" at bounding box center [241, 191] width 193 height 29
click at [190, 181] on label "[GEOGRAPHIC_DATA] INCORPORACAO IMOBILIARIA SPE LTDA" at bounding box center [249, 191] width 177 height 21
click at [0, 0] on input "[GEOGRAPHIC_DATA] INCORPORACAO IMOBILIARIA SPE LTDA" at bounding box center [0, 0] width 0 height 0
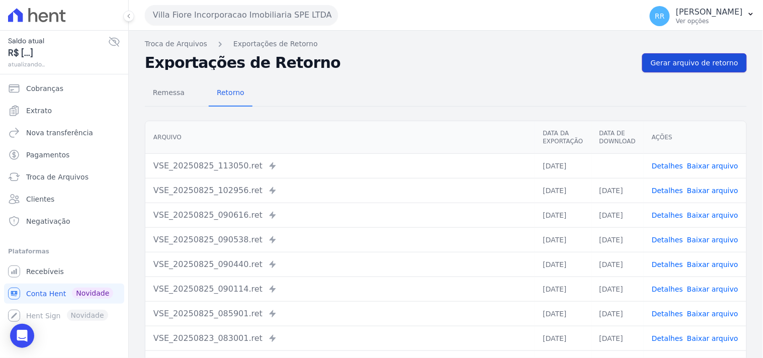
click at [657, 64] on span "Gerar arquivo de retorno" at bounding box center [693, 63] width 87 height 10
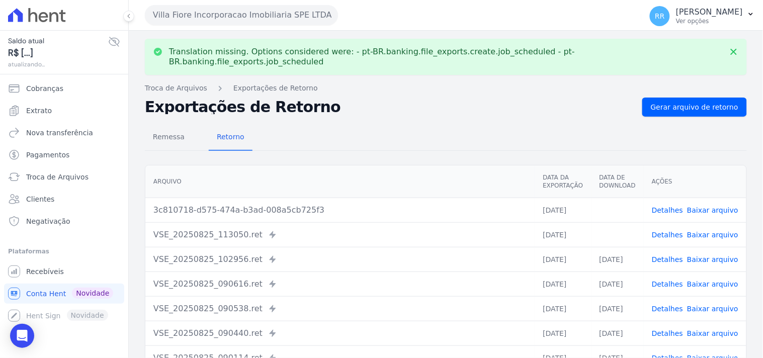
click at [711, 231] on link "Baixar arquivo" at bounding box center [712, 235] width 51 height 8
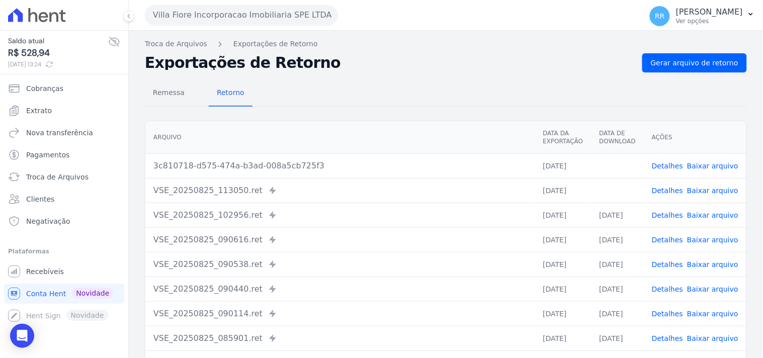
drag, startPoint x: 368, startPoint y: 92, endPoint x: 344, endPoint y: 184, distance: 94.6
click at [368, 92] on div "Remessa Retorno" at bounding box center [446, 93] width 602 height 26
click at [731, 165] on td "Detalhes Baixar arquivo" at bounding box center [694, 165] width 103 height 25
click at [715, 166] on link "Baixar arquivo" at bounding box center [712, 166] width 51 height 8
click at [393, 84] on div "Remessa Retorno" at bounding box center [446, 93] width 602 height 26
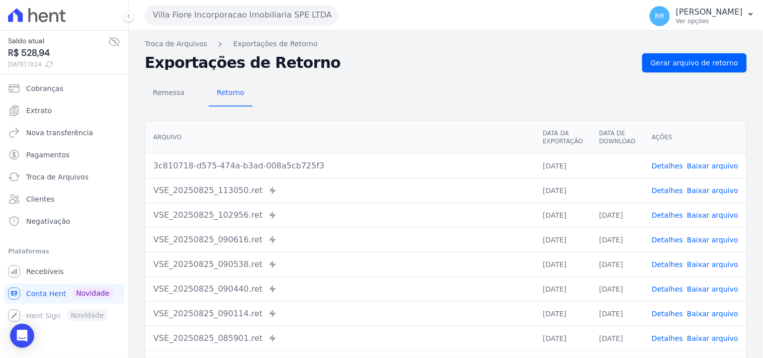
click at [288, 21] on button "Villa Fiore Incorporacao Imobiliaria SPE LTDA" at bounding box center [241, 15] width 193 height 20
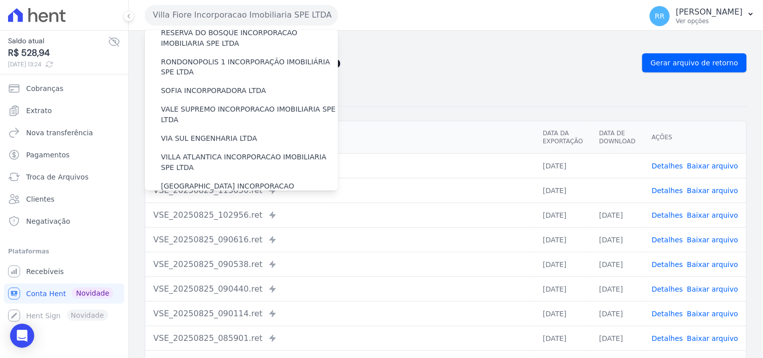
click at [245, 211] on label "VILLA TROPICAL INCORPORAÇÃO IMOBILIÁRIA SPE LTDA" at bounding box center [249, 221] width 177 height 21
click at [0, 0] on input "VILLA TROPICAL INCORPORAÇÃO IMOBILIÁRIA SPE LTDA" at bounding box center [0, 0] width 0 height 0
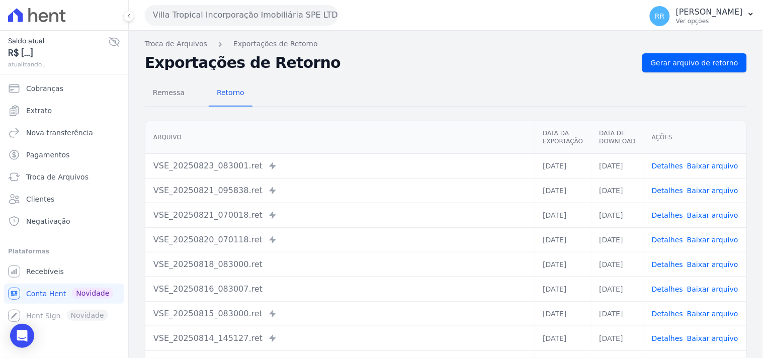
click at [667, 34] on div "Troca de Arquivos Exportações de Retorno Exportações de Retorno Gerar arquivo d…" at bounding box center [446, 237] width 634 height 413
click at [671, 55] on link "Gerar arquivo de retorno" at bounding box center [694, 62] width 105 height 19
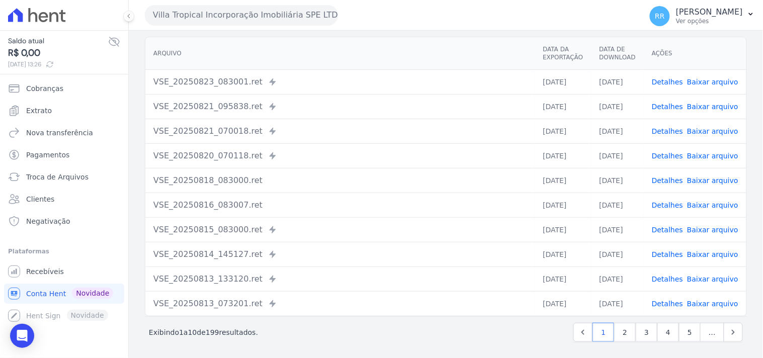
scroll to position [86, 0]
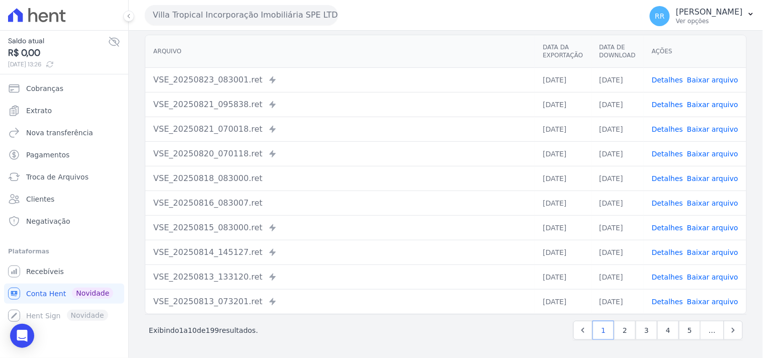
click at [292, 159] on div "VSE_20250820_070118.ret Enviado para Nexxera em: [DATE] 07:01" at bounding box center [339, 154] width 373 height 12
click at [252, 183] on div "VSE_20250818_083000.ret" at bounding box center [339, 178] width 373 height 12
drag, startPoint x: 249, startPoint y: 81, endPoint x: 149, endPoint y: 78, distance: 100.1
click at [149, 78] on td "VSE_20250823_083001.ret Enviado para Nexxera em: [DATE] 08:31" at bounding box center [339, 79] width 389 height 25
click at [521, 129] on div "VSE_20250821_070018.ret Enviado para Nexxera em: [DATE] 07:00" at bounding box center [339, 129] width 373 height 12
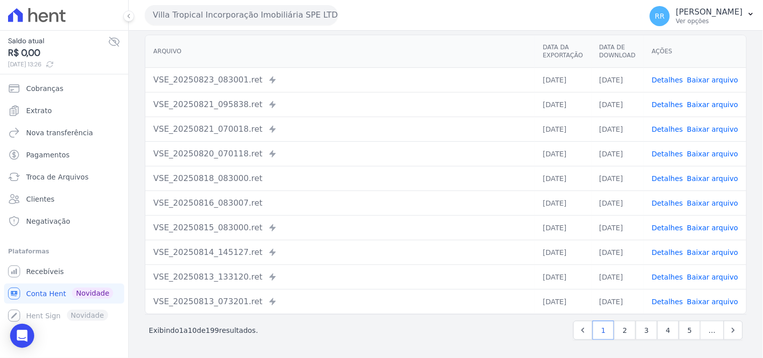
click at [293, 86] on td "VSE_20250823_083001.ret Enviado para Nexxera em: [DATE] 08:31" at bounding box center [339, 79] width 389 height 25
click at [526, 141] on td "VSE_20250820_070118.ret Enviado para Nexxera em: [DATE] 07:01" at bounding box center [339, 153] width 389 height 25
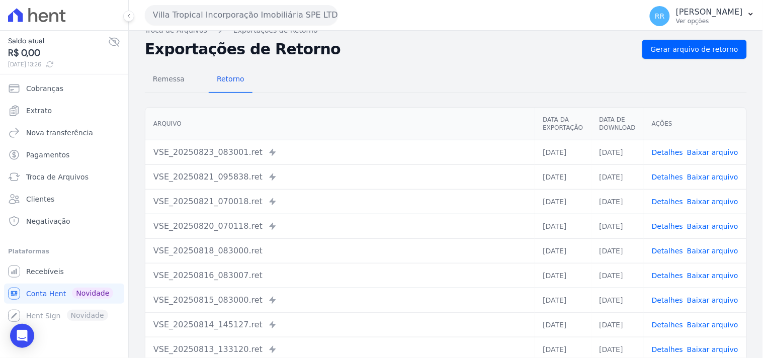
scroll to position [12, 0]
